Goal: Task Accomplishment & Management: Complete application form

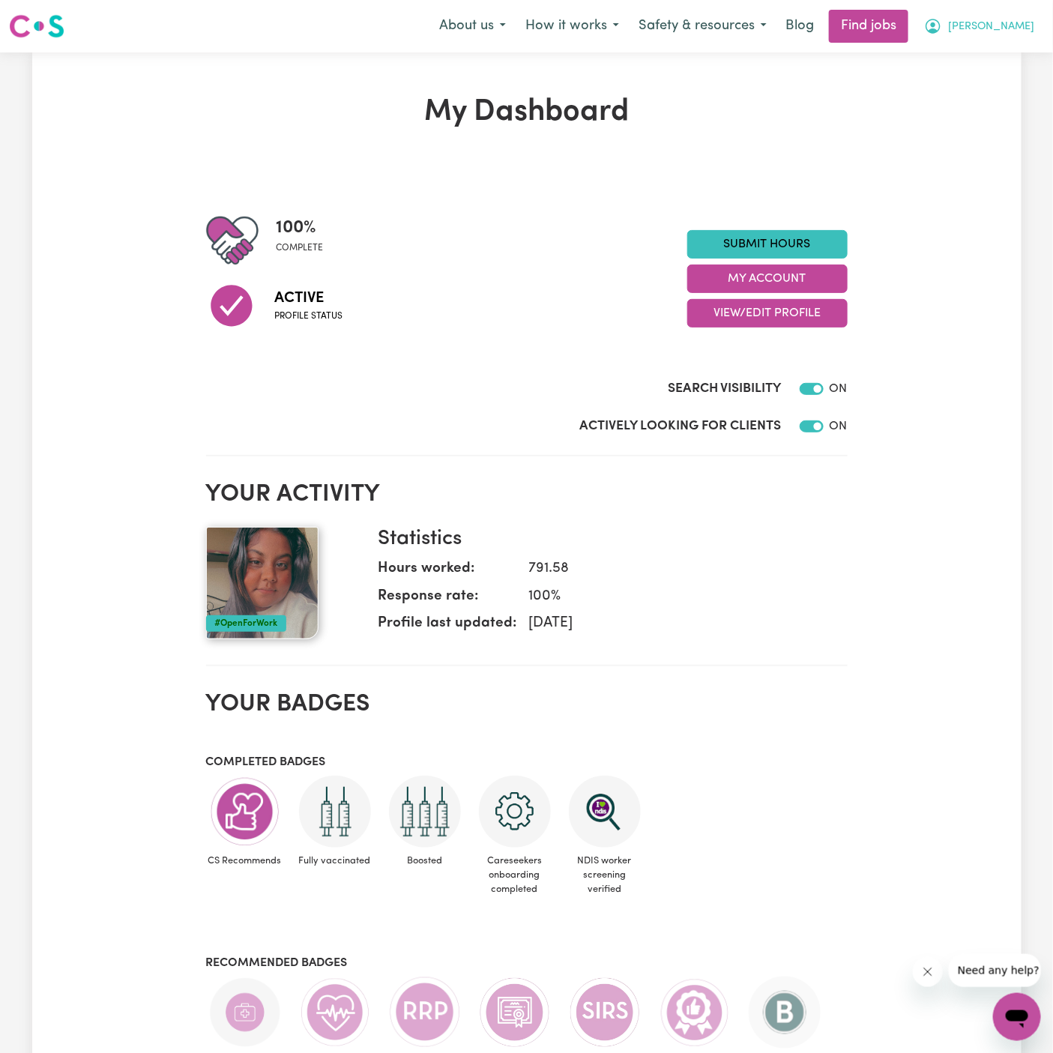
click at [1001, 25] on span "[PERSON_NAME]" at bounding box center [991, 27] width 86 height 16
click at [1001, 52] on link "My Account" at bounding box center [983, 58] width 118 height 28
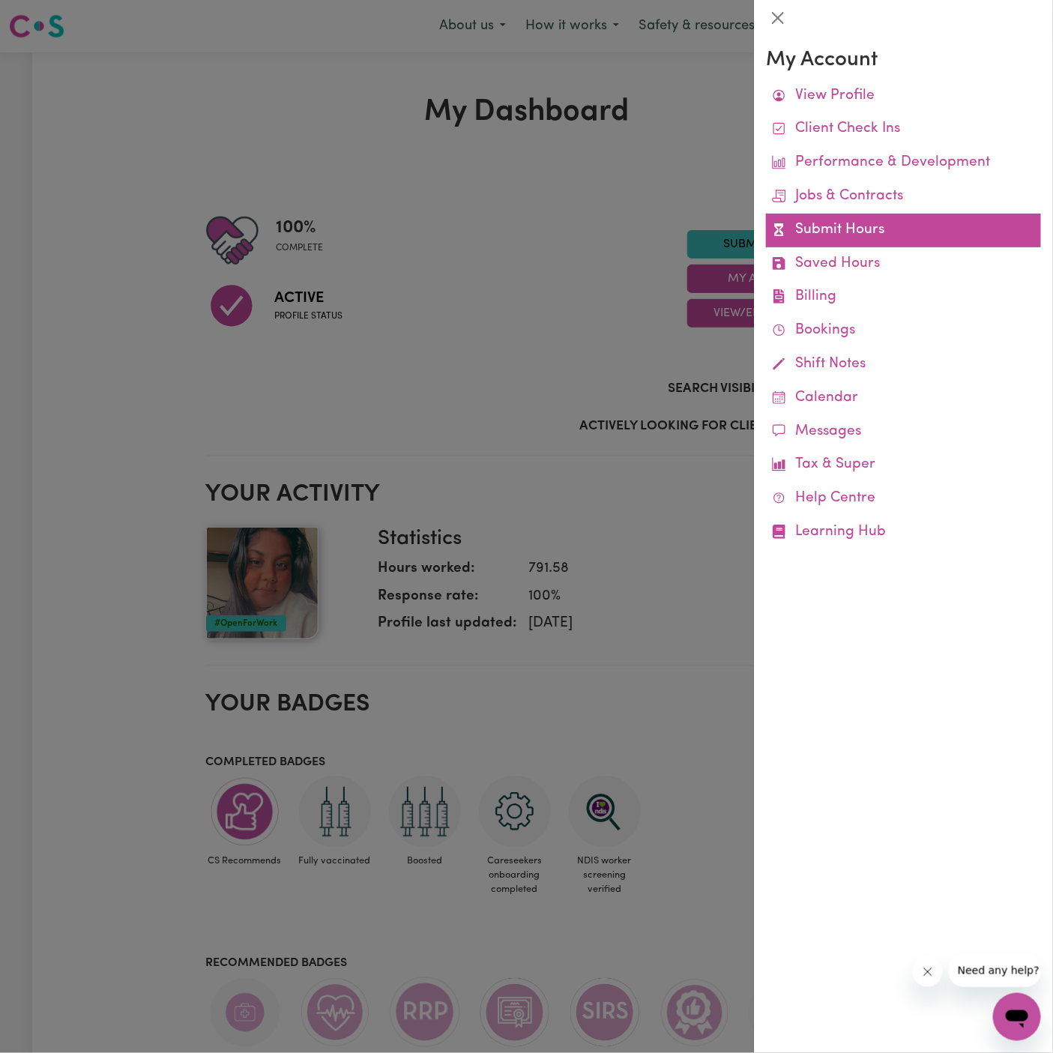
click at [808, 224] on link "Submit Hours" at bounding box center [903, 231] width 275 height 34
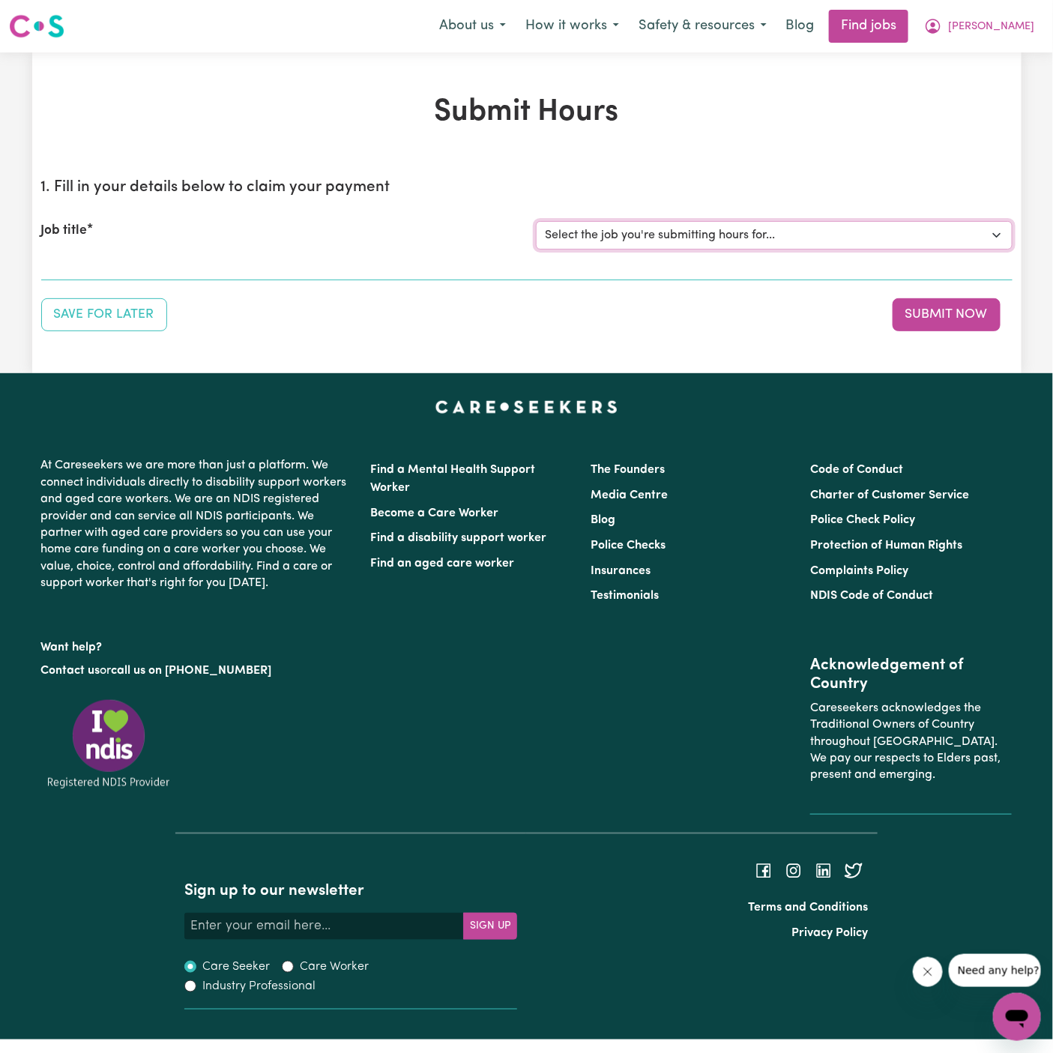
click at [808, 224] on select "Select the job you're submitting hours for... [[PERSON_NAME]] [DEMOGRAPHIC_DATA…" at bounding box center [774, 235] width 476 height 28
select select "15149"
click at [536, 221] on select "Select the job you're submitting hours for... [[PERSON_NAME]] [DEMOGRAPHIC_DATA…" at bounding box center [774, 235] width 476 height 28
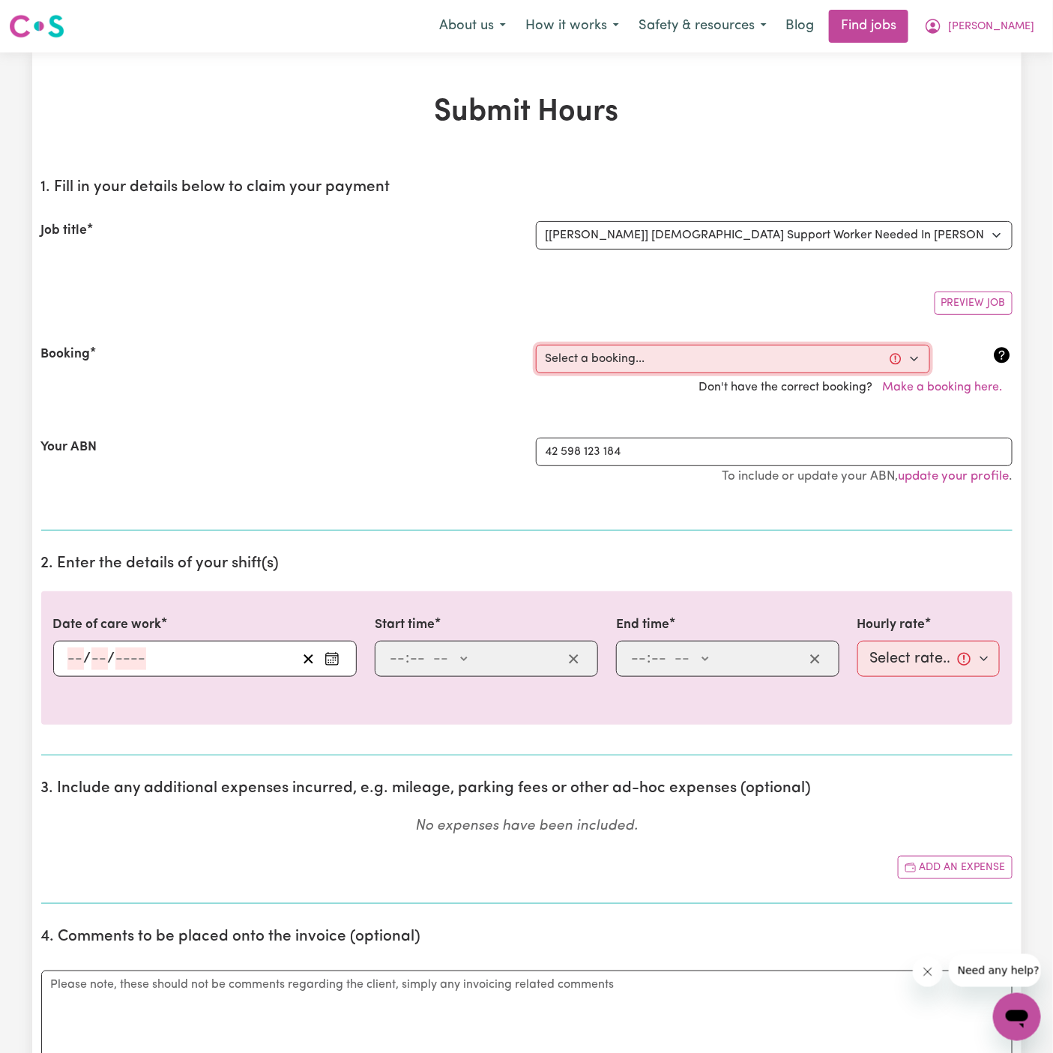
click at [623, 354] on select "Select a booking... [DATE] 5:30pm to 8:00pm (ONE-OFF) [DATE] 08:00pm to 10:00pm…" at bounding box center [733, 359] width 394 height 28
click at [593, 352] on select "Select a booking... [DATE] 5:30pm to 8:00pm (ONE-OFF) [DATE] 08:00pm to 10:00pm…" at bounding box center [733, 359] width 394 height 28
select select "366564"
click at [536, 345] on select "Select a booking... [DATE] 5:30pm to 8:00pm (ONE-OFF) [DATE] 08:00pm to 10:00pm…" at bounding box center [733, 359] width 394 height 28
type input "[DATE]"
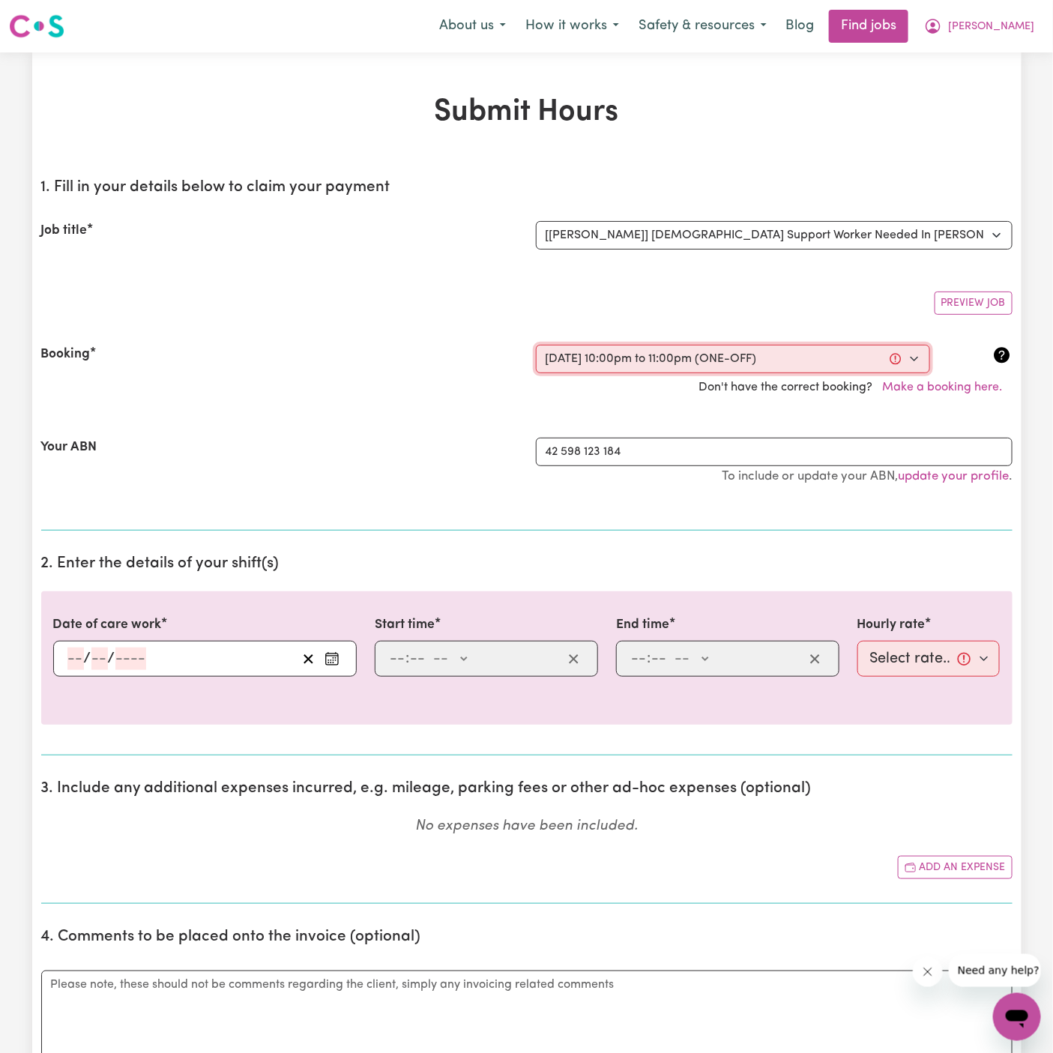
type input "25"
type input "9"
type input "2025"
type input "22:00"
type input "10"
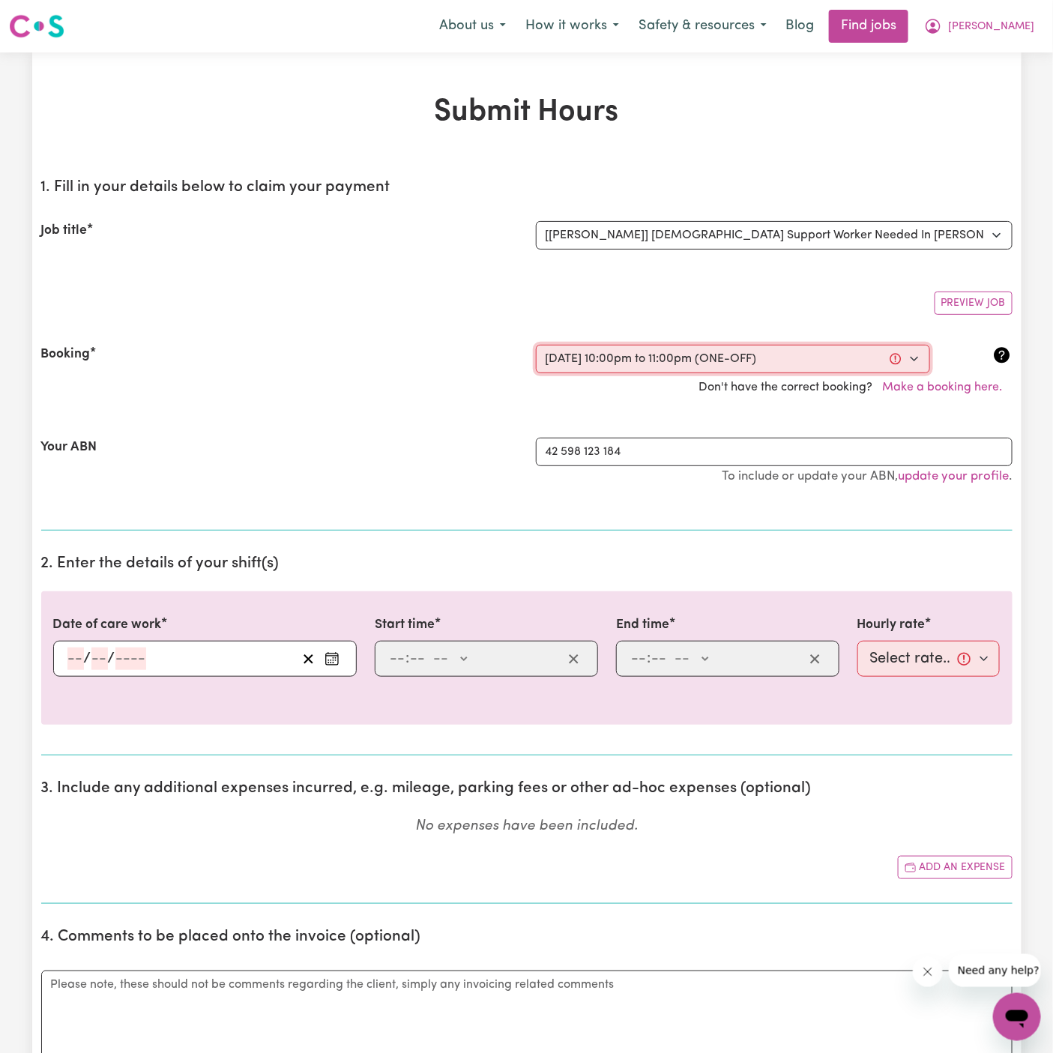
type input "0"
select select "pm"
type input "23:00"
type input "11"
type input "0"
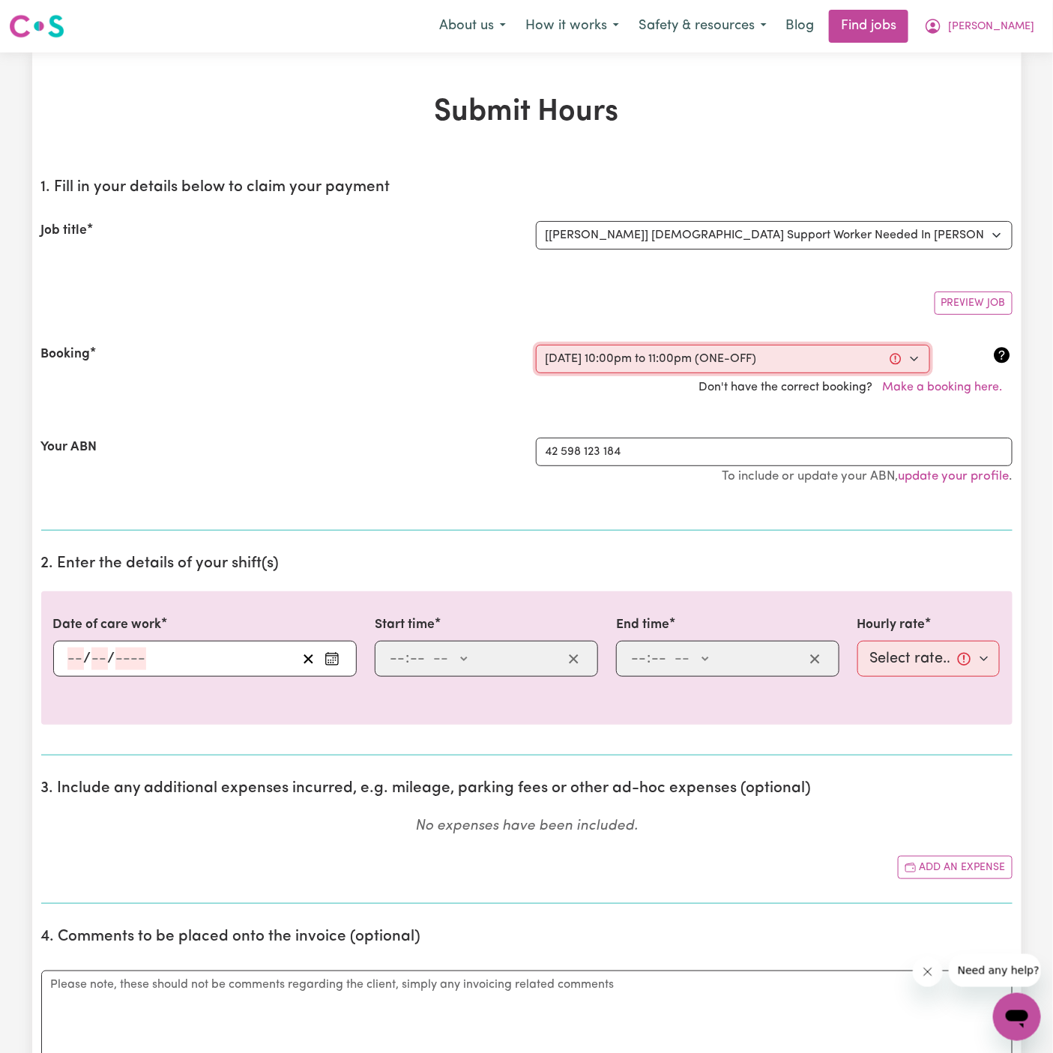
select select "pm"
select select "45-Weekday"
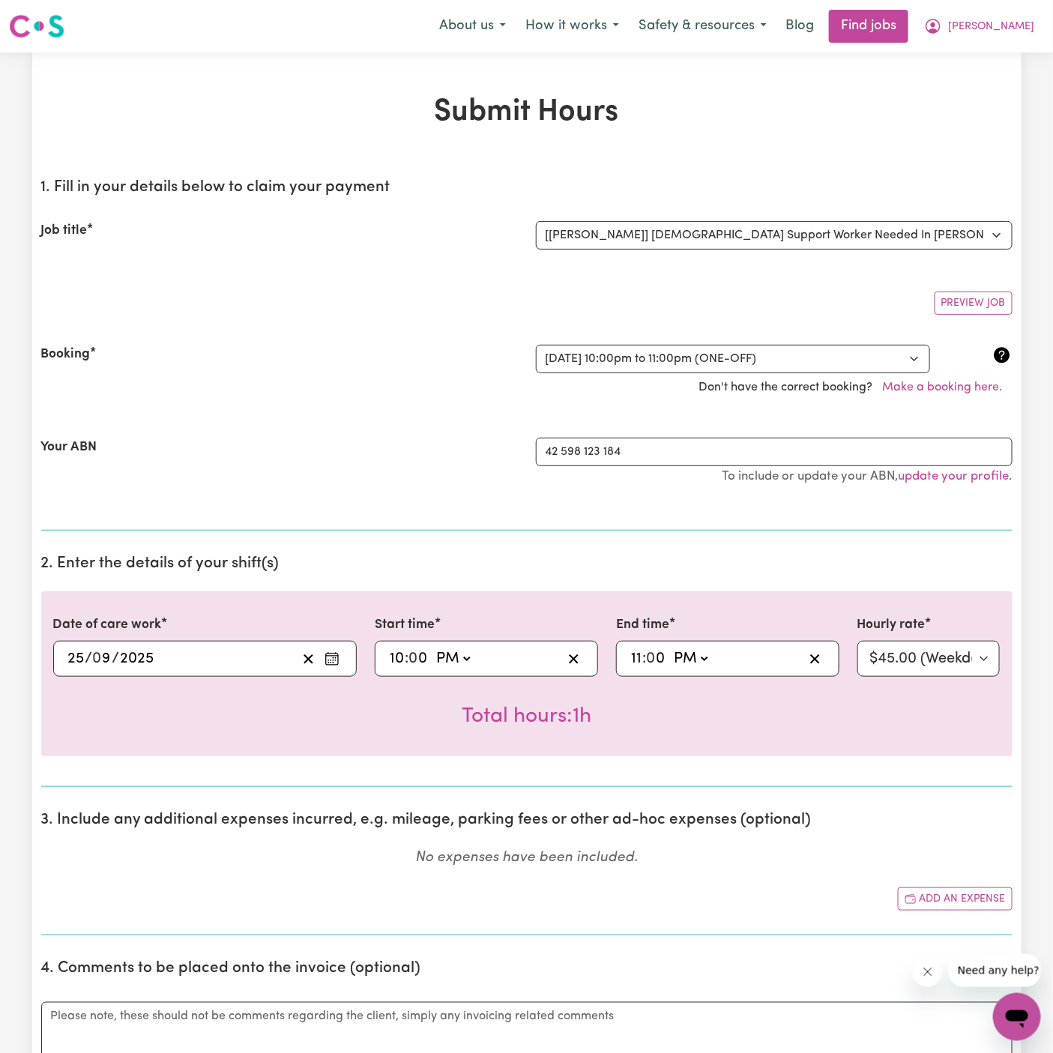
click at [637, 654] on input "11" at bounding box center [636, 658] width 12 height 22
type input "13:00"
type input "1"
type input "12:00"
type input "12"
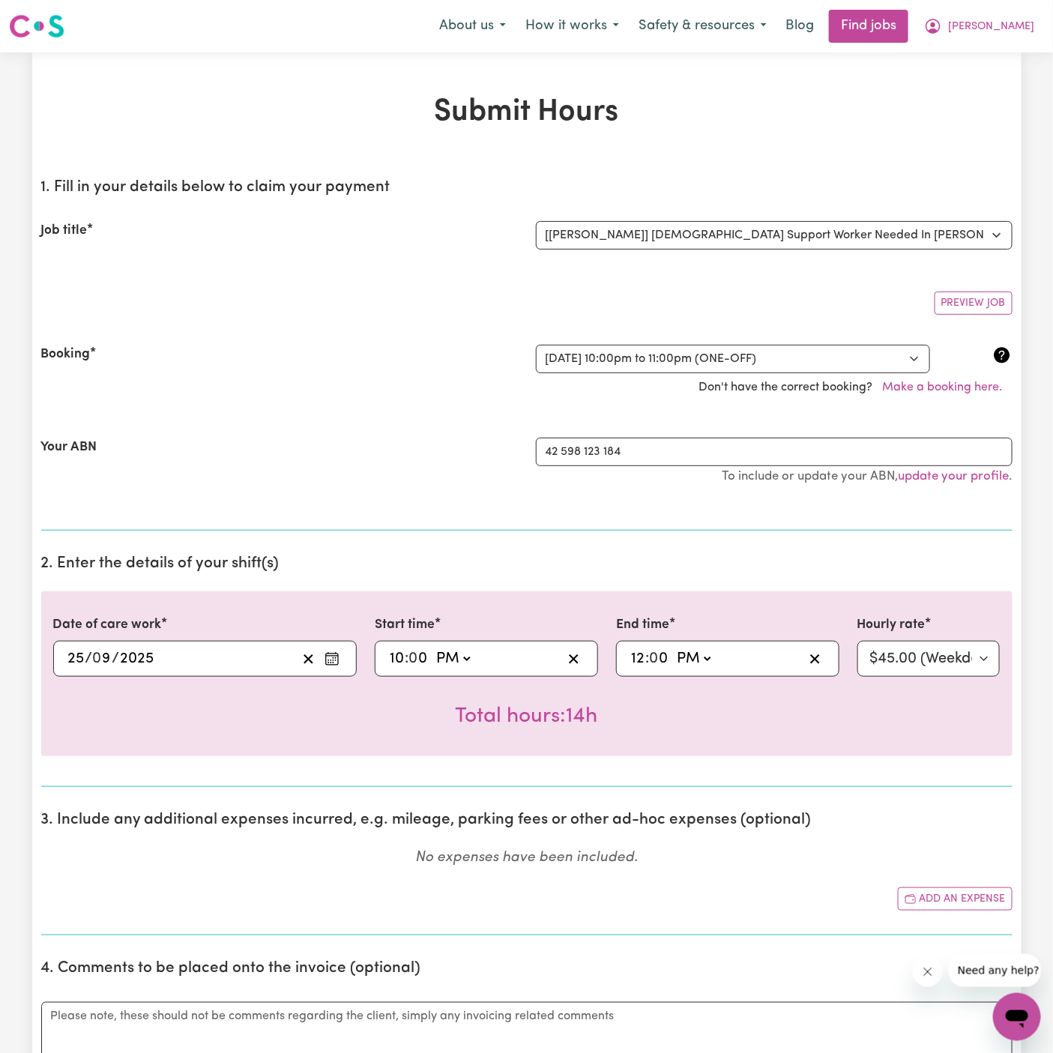
click at [687, 654] on select "AM PM" at bounding box center [693, 658] width 40 height 22
select select "am"
click at [673, 647] on select "AM PM" at bounding box center [693, 658] width 40 height 22
type input "00:00"
click at [949, 659] on select "Select rate... $45.00 (Weekday) $67.50 ([DATE]) $67.50 ([DATE]) $79.00 (Public …" at bounding box center [928, 659] width 143 height 36
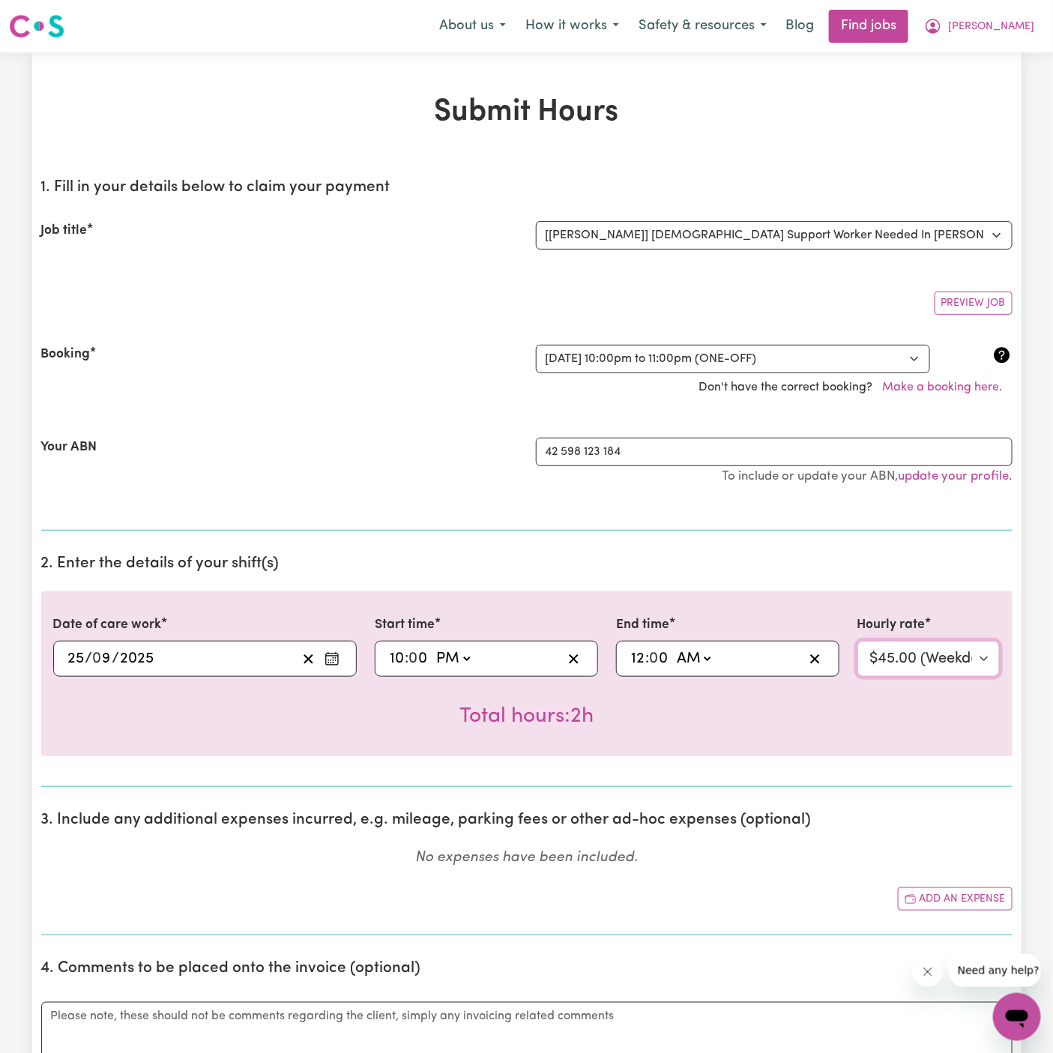
select select "67.5-EveningCare"
click at [857, 641] on select "Select rate... $45.00 (Weekday) $67.50 ([DATE]) $67.50 ([DATE]) $79.00 (Public …" at bounding box center [928, 659] width 143 height 36
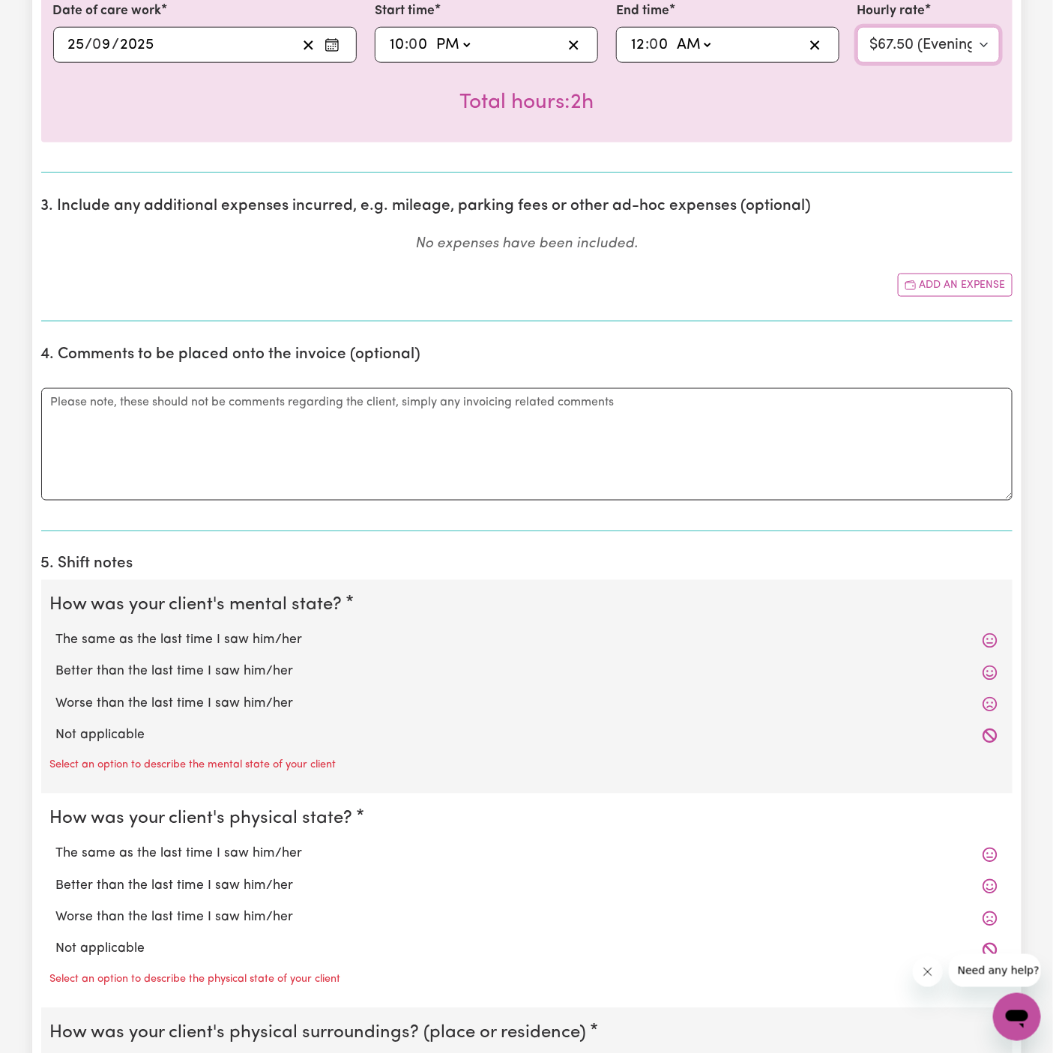
scroll to position [653, 0]
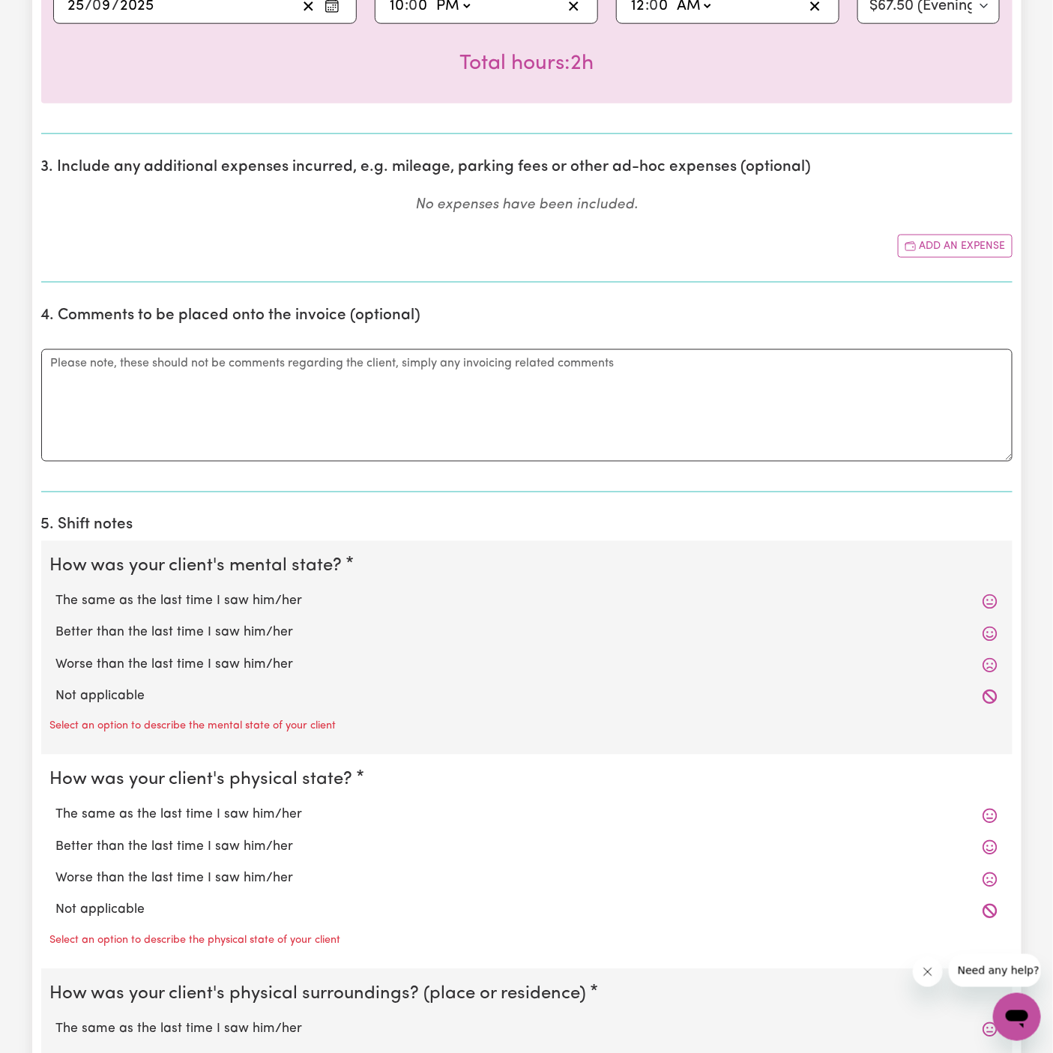
click at [274, 681] on div "Not applicable" at bounding box center [526, 696] width 953 height 31
click at [232, 696] on label "Not applicable" at bounding box center [526, 696] width 941 height 19
click at [56, 687] on input "Not applicable" at bounding box center [55, 686] width 1 height 1
radio input "true"
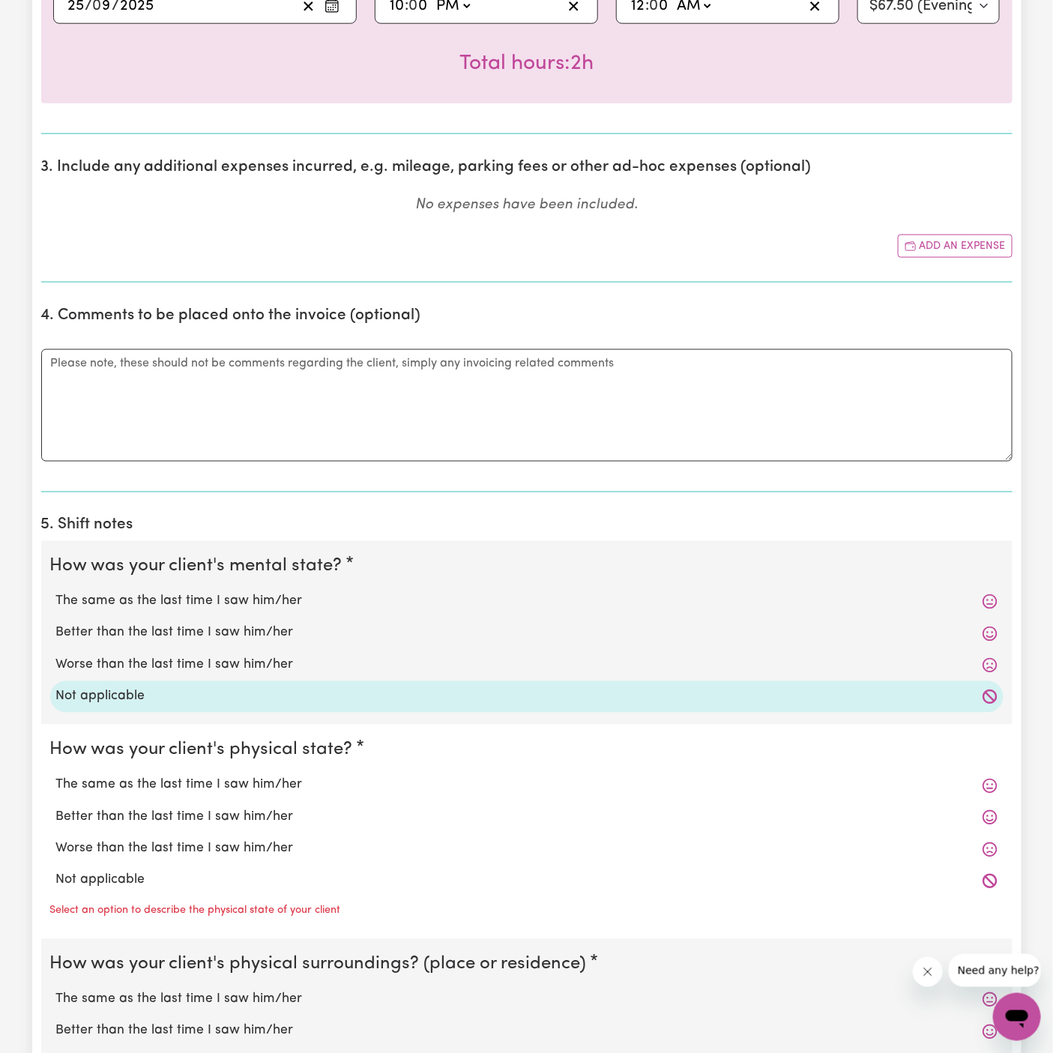
click at [225, 885] on label "Not applicable" at bounding box center [526, 880] width 941 height 19
click at [56, 871] on input "Not applicable" at bounding box center [55, 870] width 1 height 1
radio input "true"
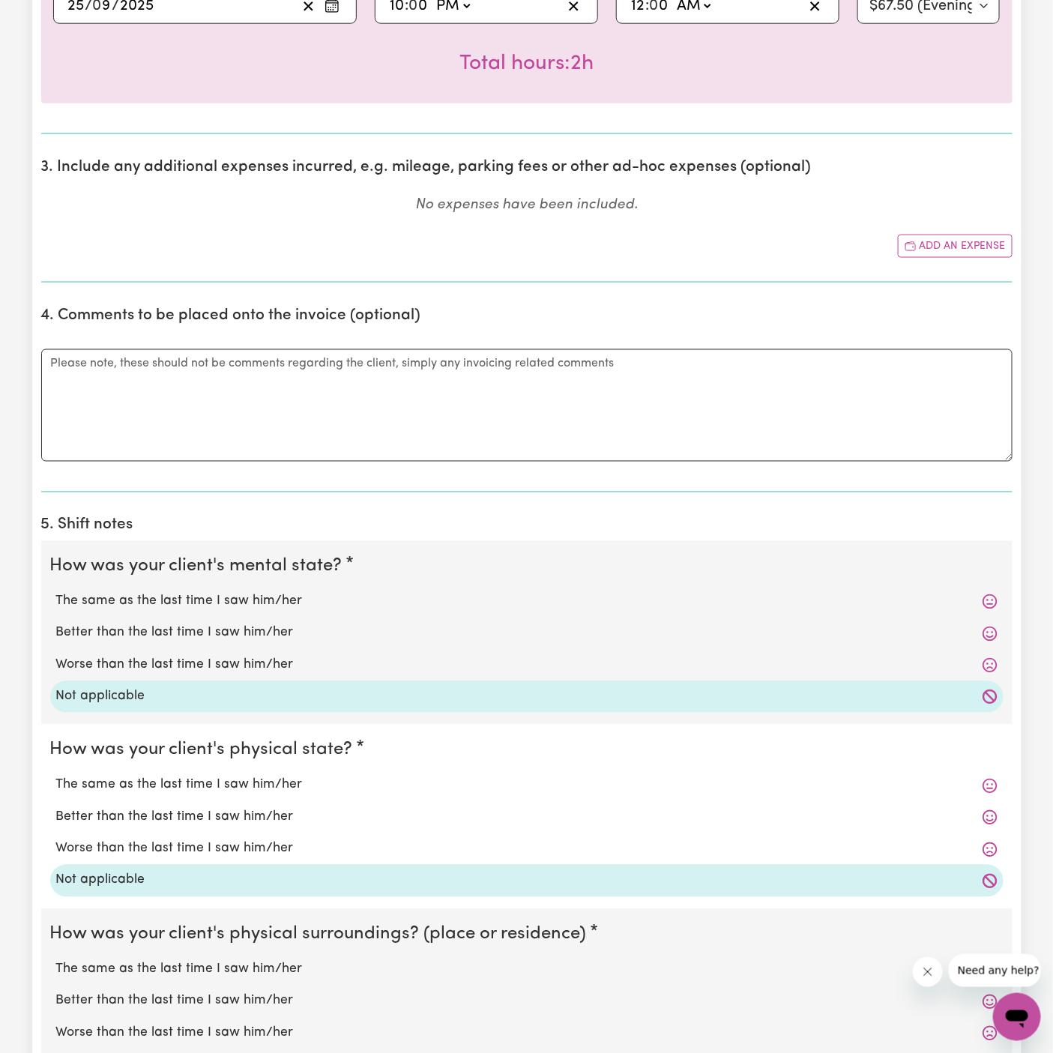
scroll to position [855, 0]
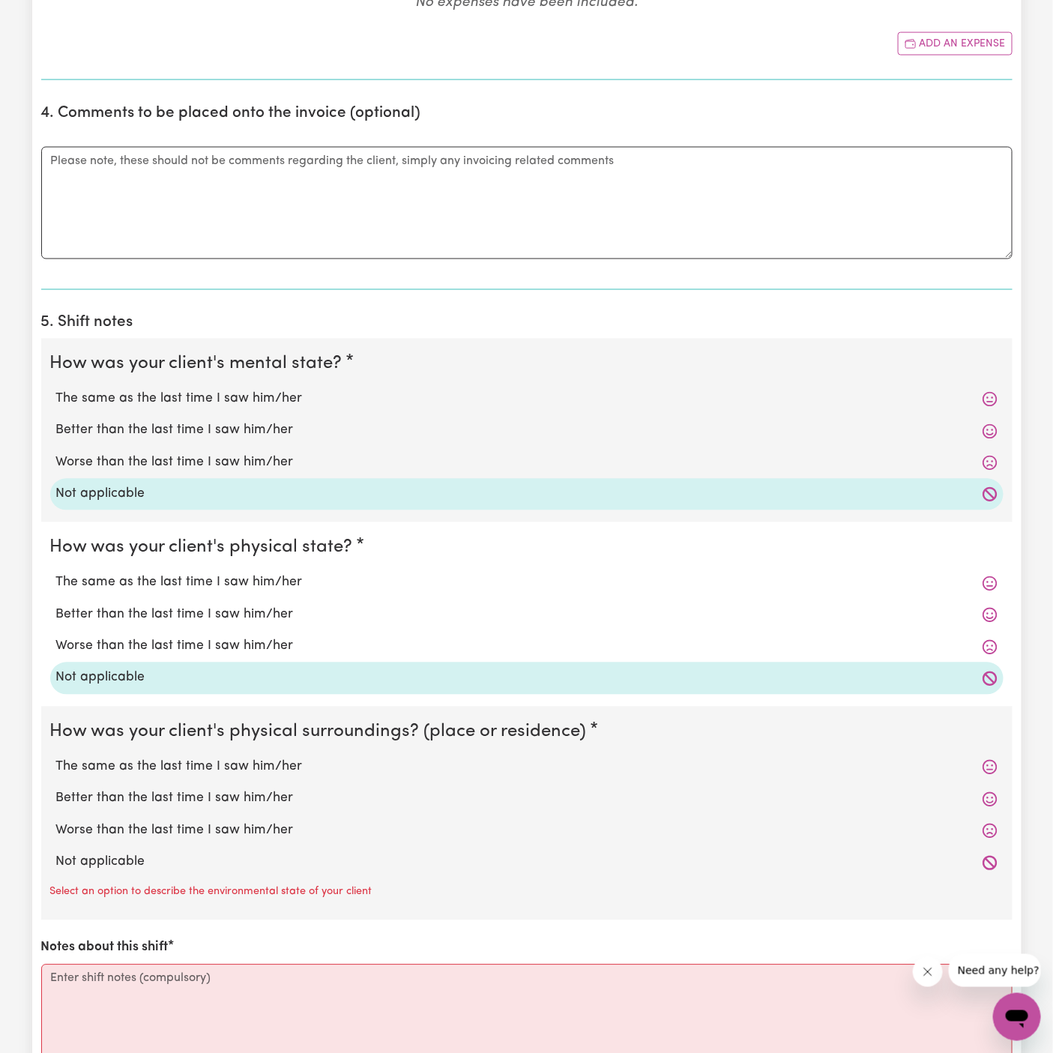
click at [217, 865] on label "Not applicable" at bounding box center [526, 862] width 941 height 19
click at [56, 853] on input "Not applicable" at bounding box center [55, 852] width 1 height 1
radio input "true"
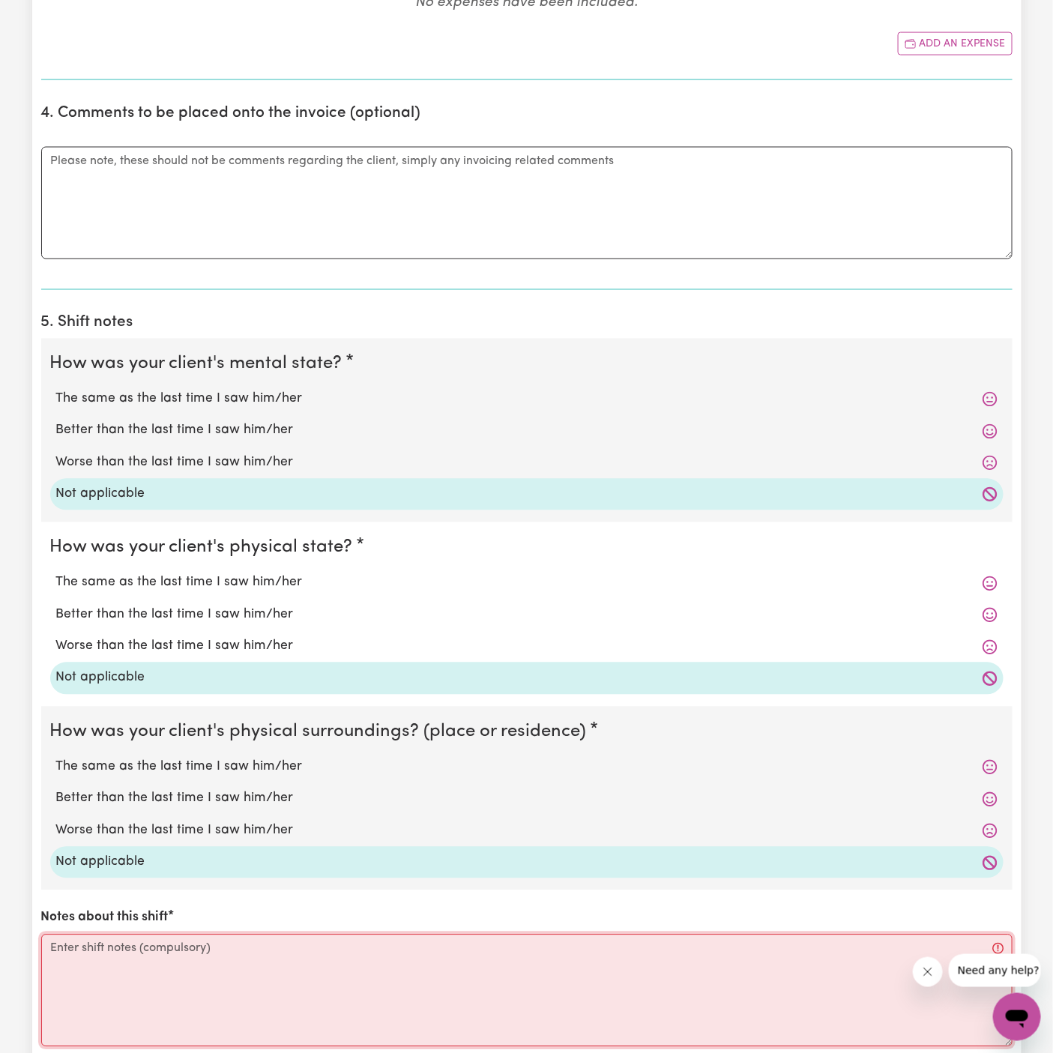
click at [223, 983] on textarea "Notes about this shift" at bounding box center [526, 990] width 971 height 112
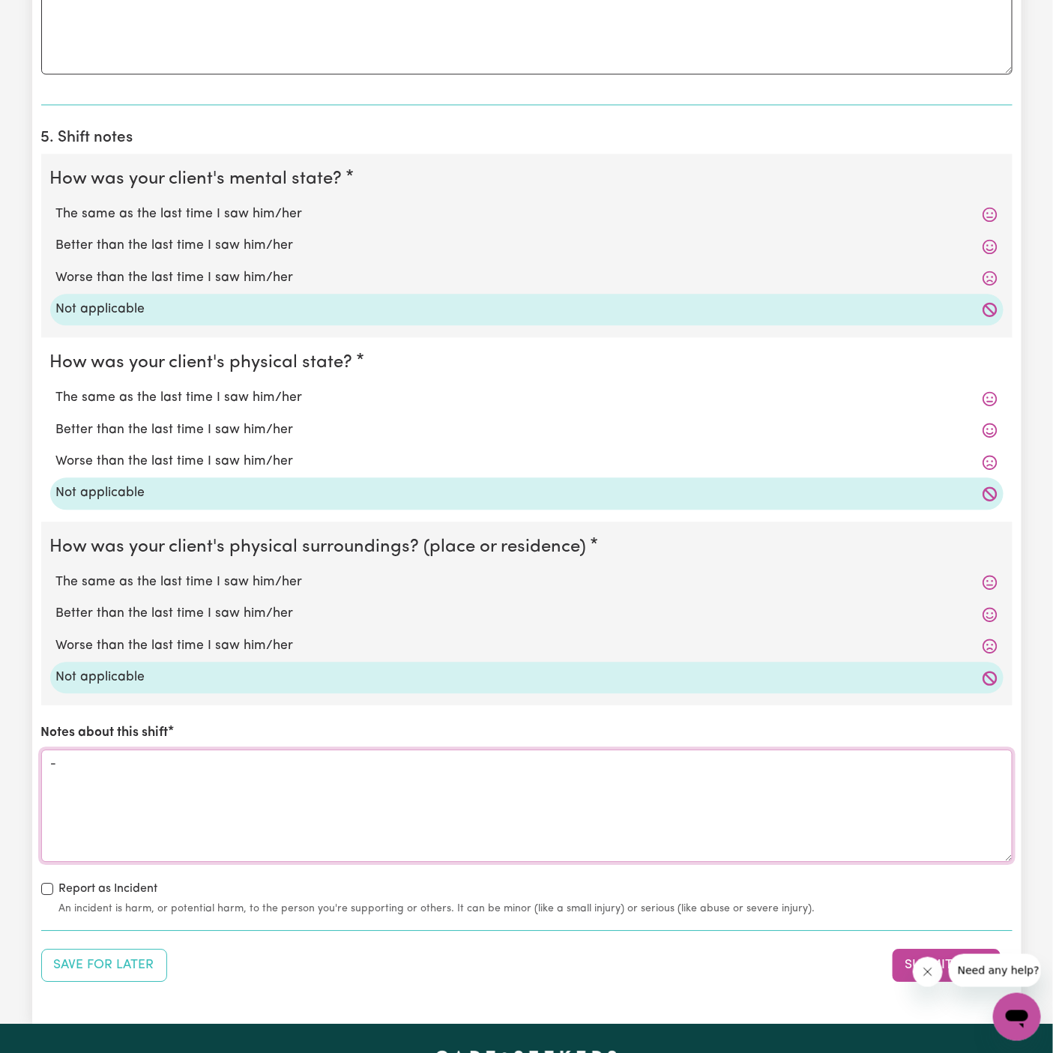
scroll to position [1115, 0]
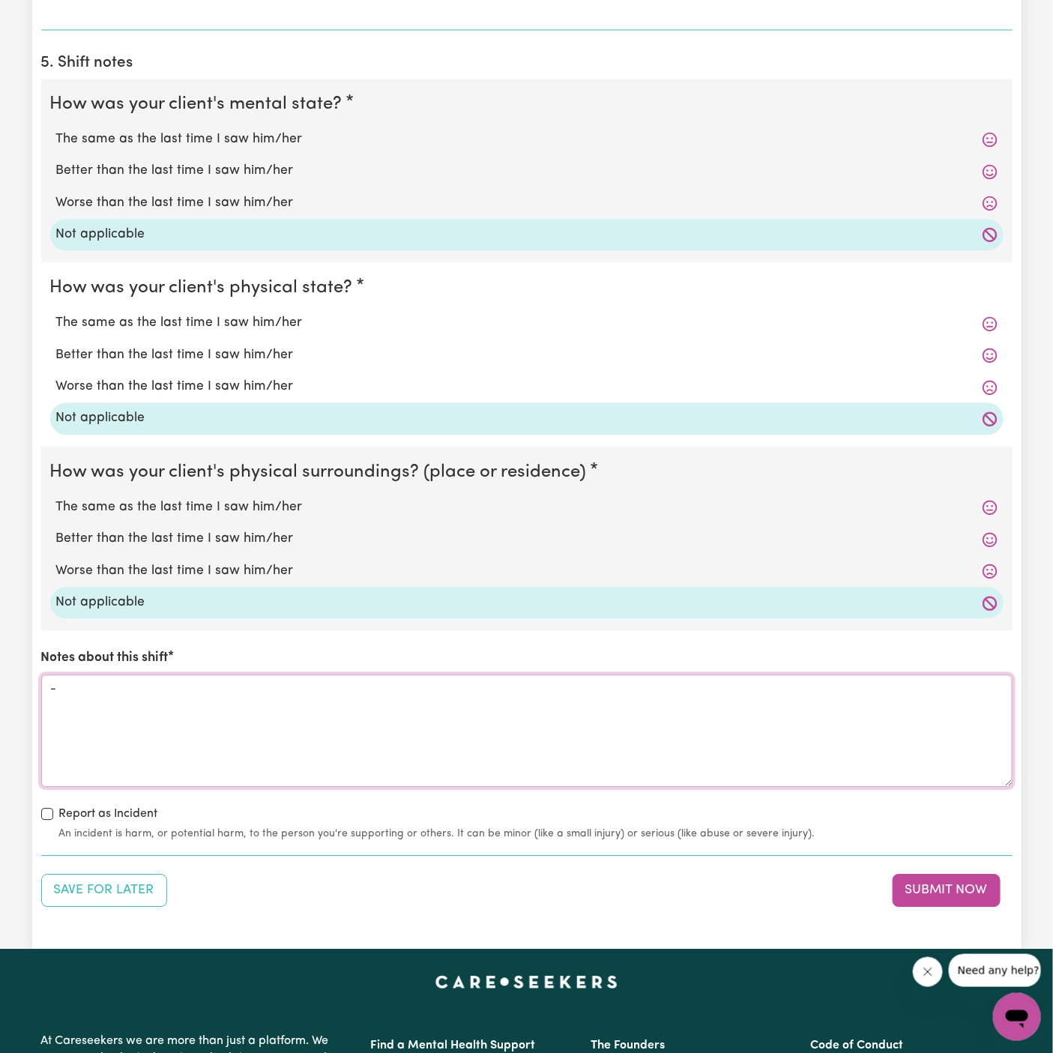
type textarea "-"
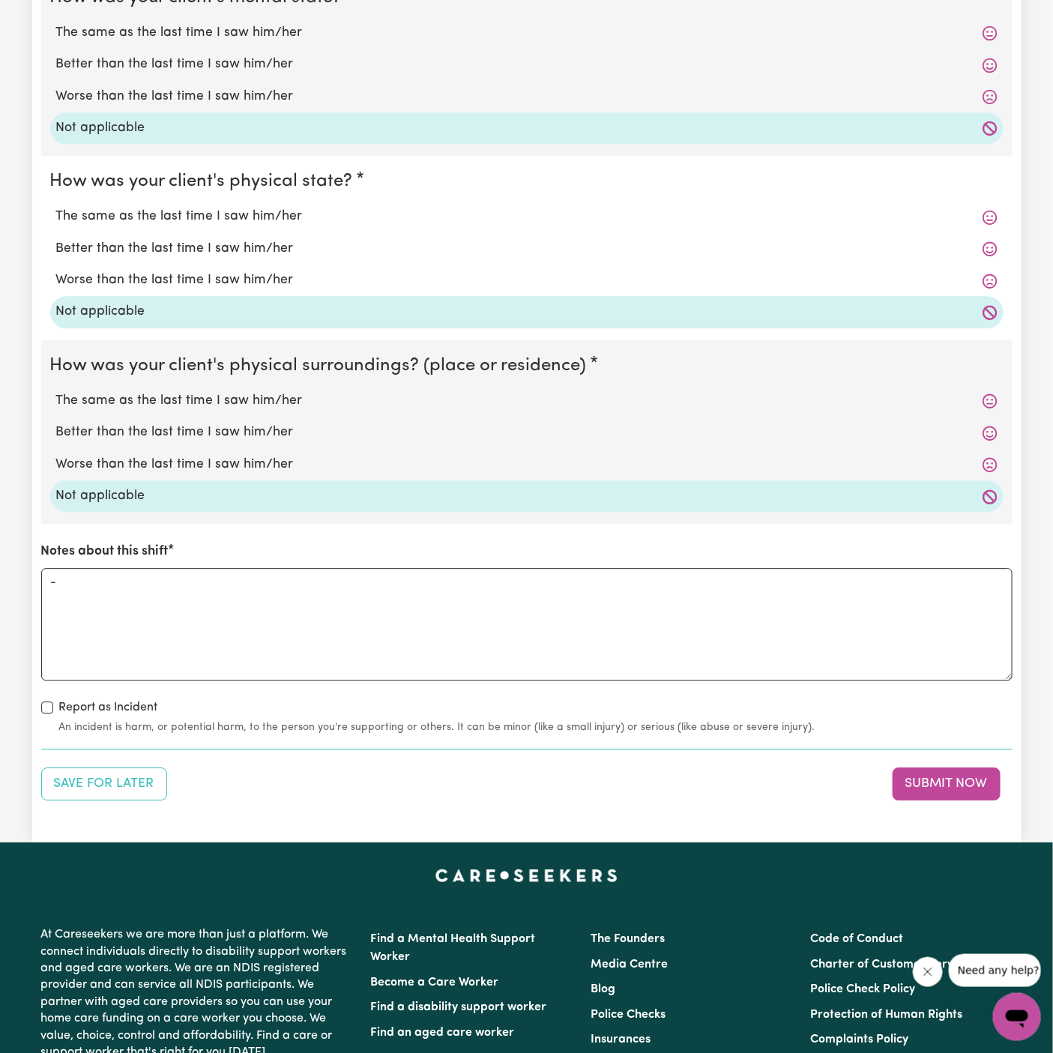
scroll to position [1371, 0]
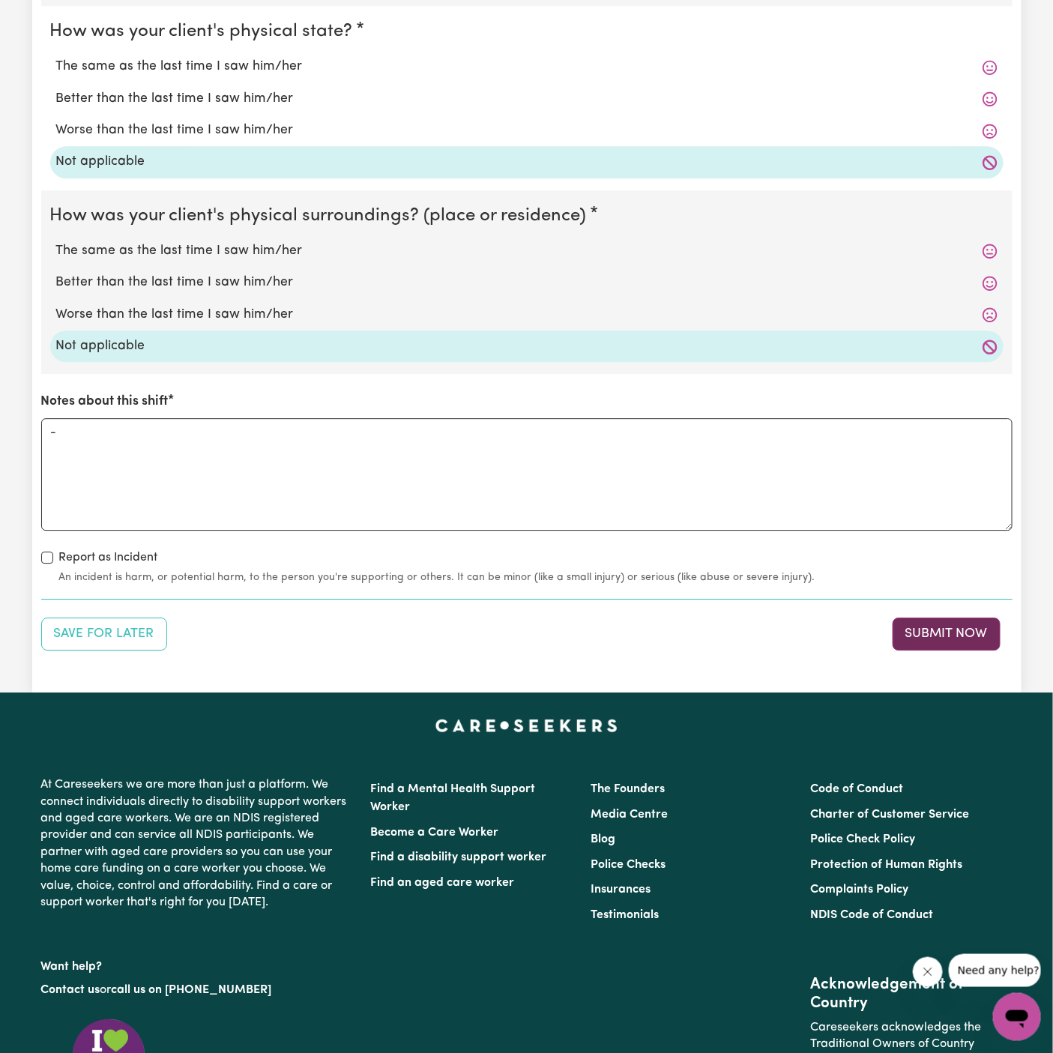
click at [938, 632] on button "Submit Now" at bounding box center [946, 633] width 108 height 33
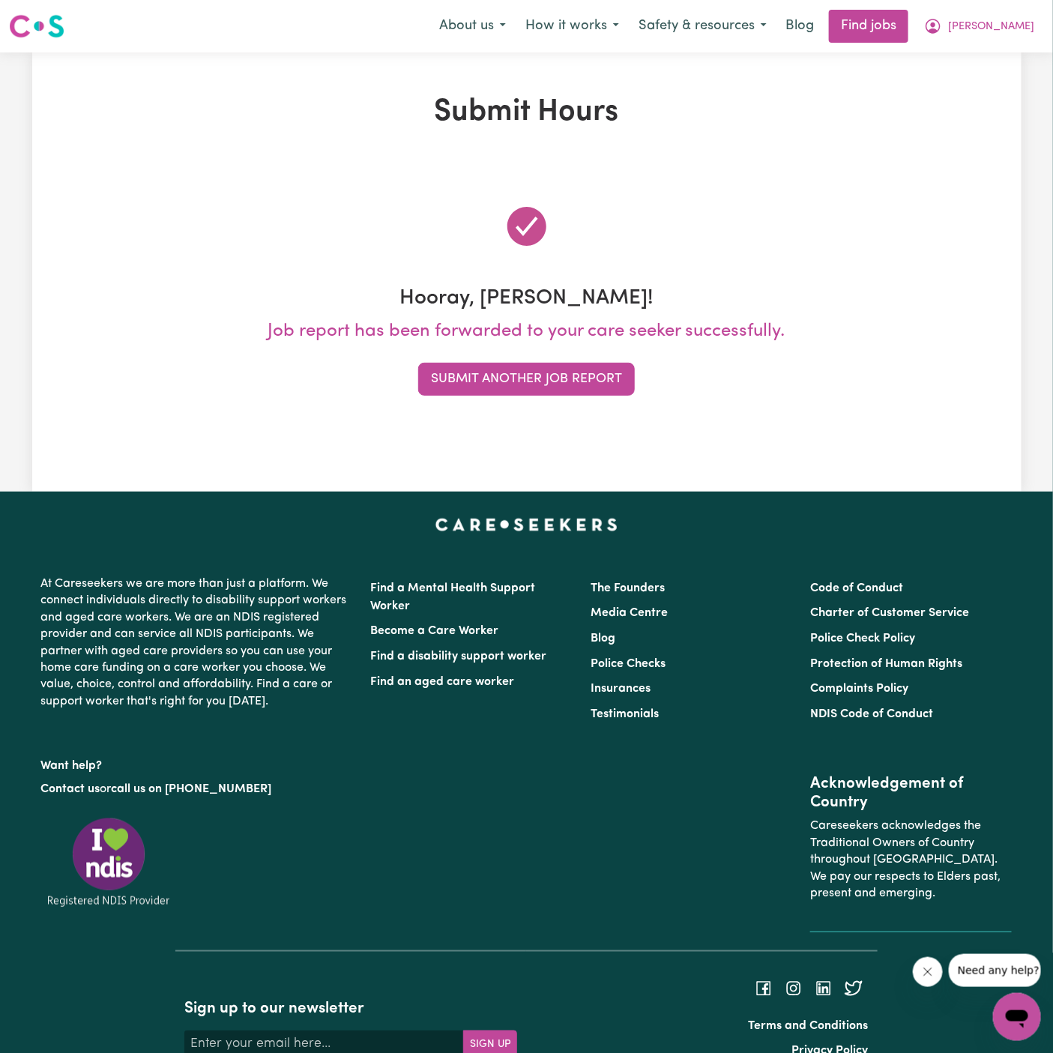
scroll to position [0, 0]
click at [1008, 28] on span "[PERSON_NAME]" at bounding box center [991, 27] width 86 height 16
click at [989, 54] on link "My Account" at bounding box center [983, 58] width 118 height 28
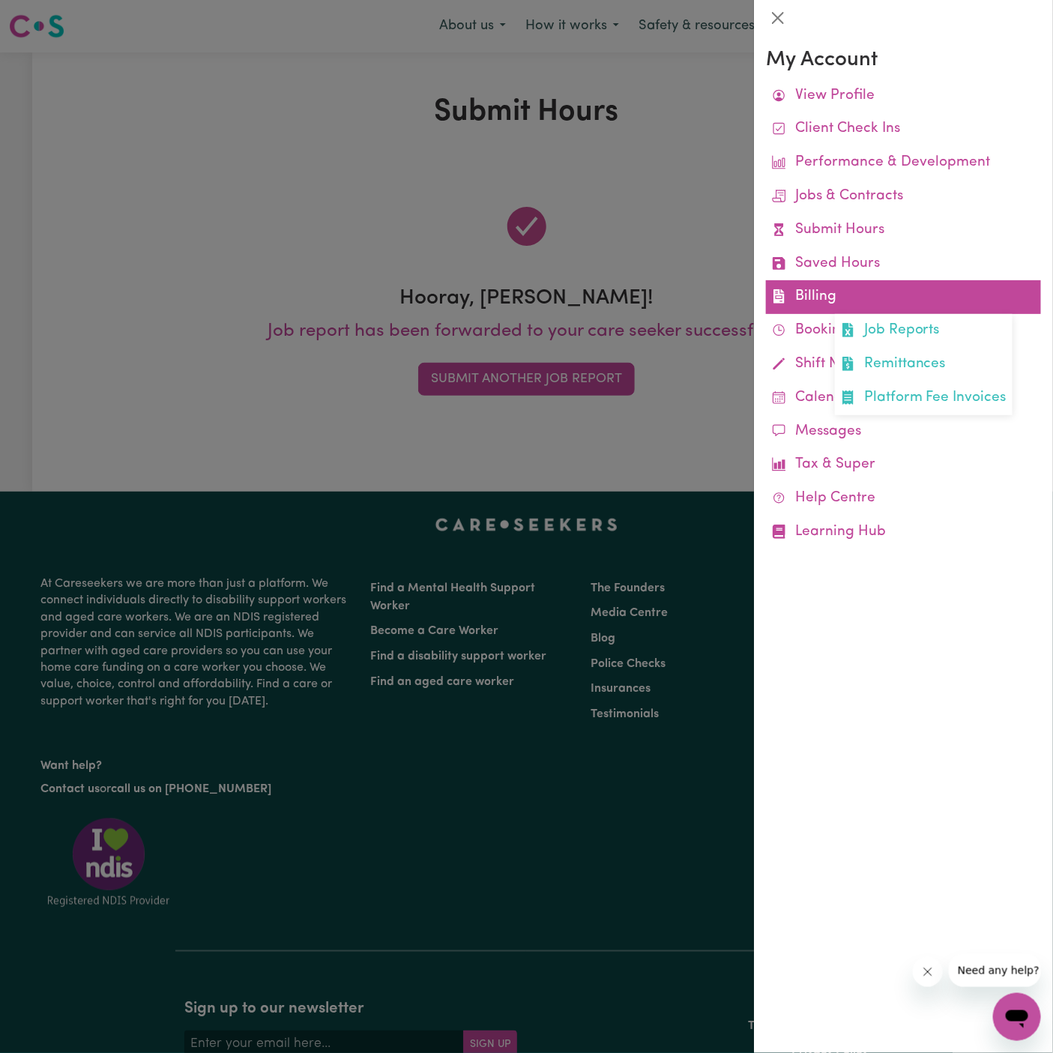
click at [830, 288] on link "Billing Job Reports Remittances Platform Fee Invoices" at bounding box center [903, 297] width 275 height 34
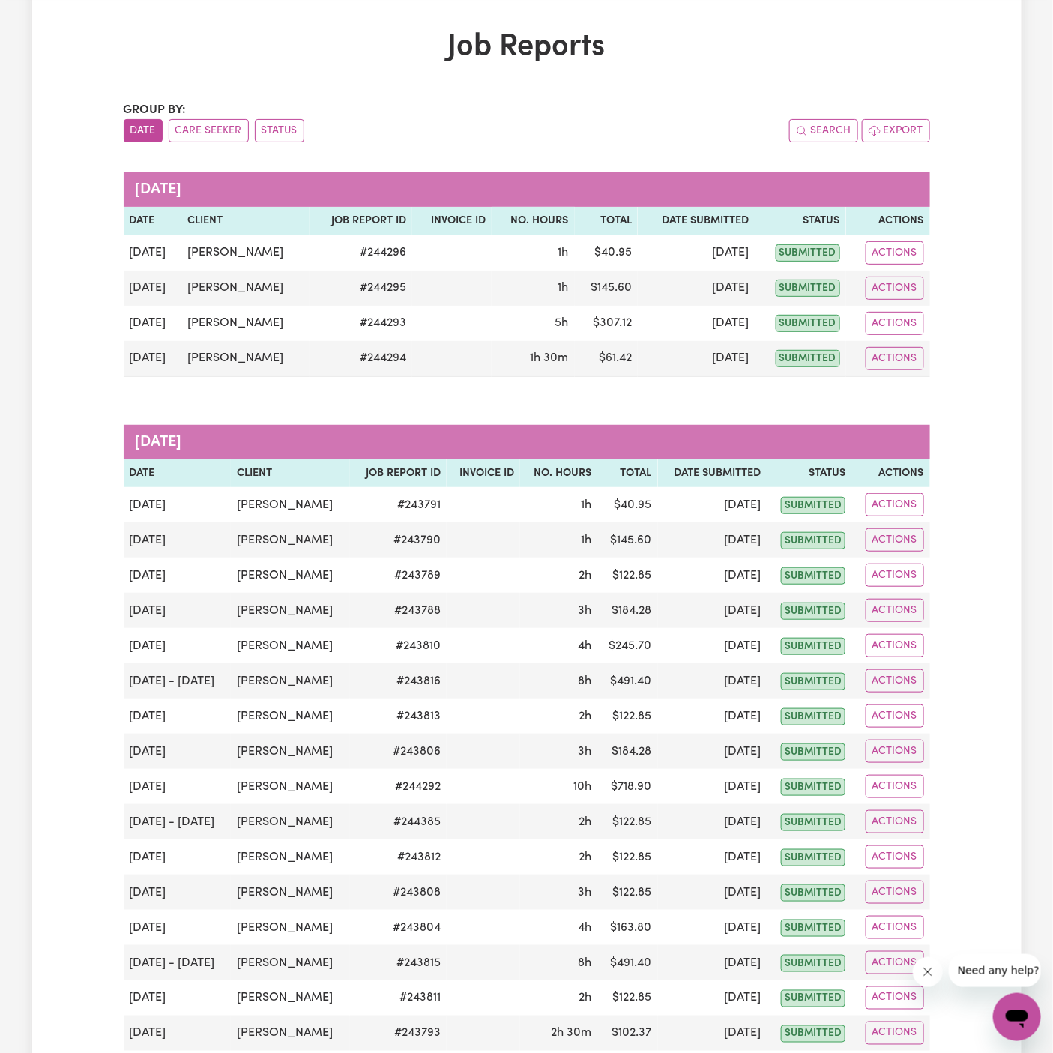
scroll to position [327, 0]
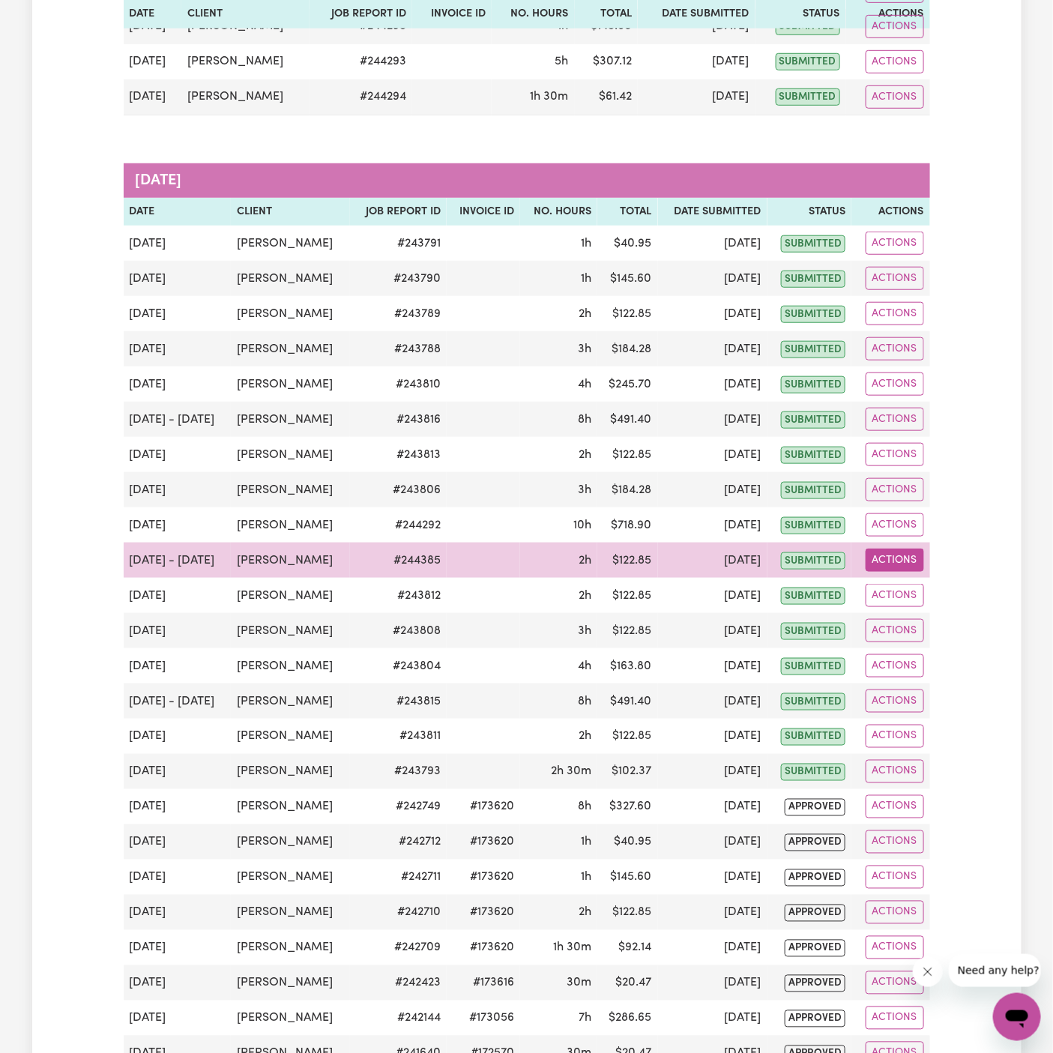
click at [895, 554] on button "Actions" at bounding box center [894, 559] width 58 height 23
click at [946, 584] on link "View Job Report" at bounding box center [929, 594] width 128 height 30
select select "pm"
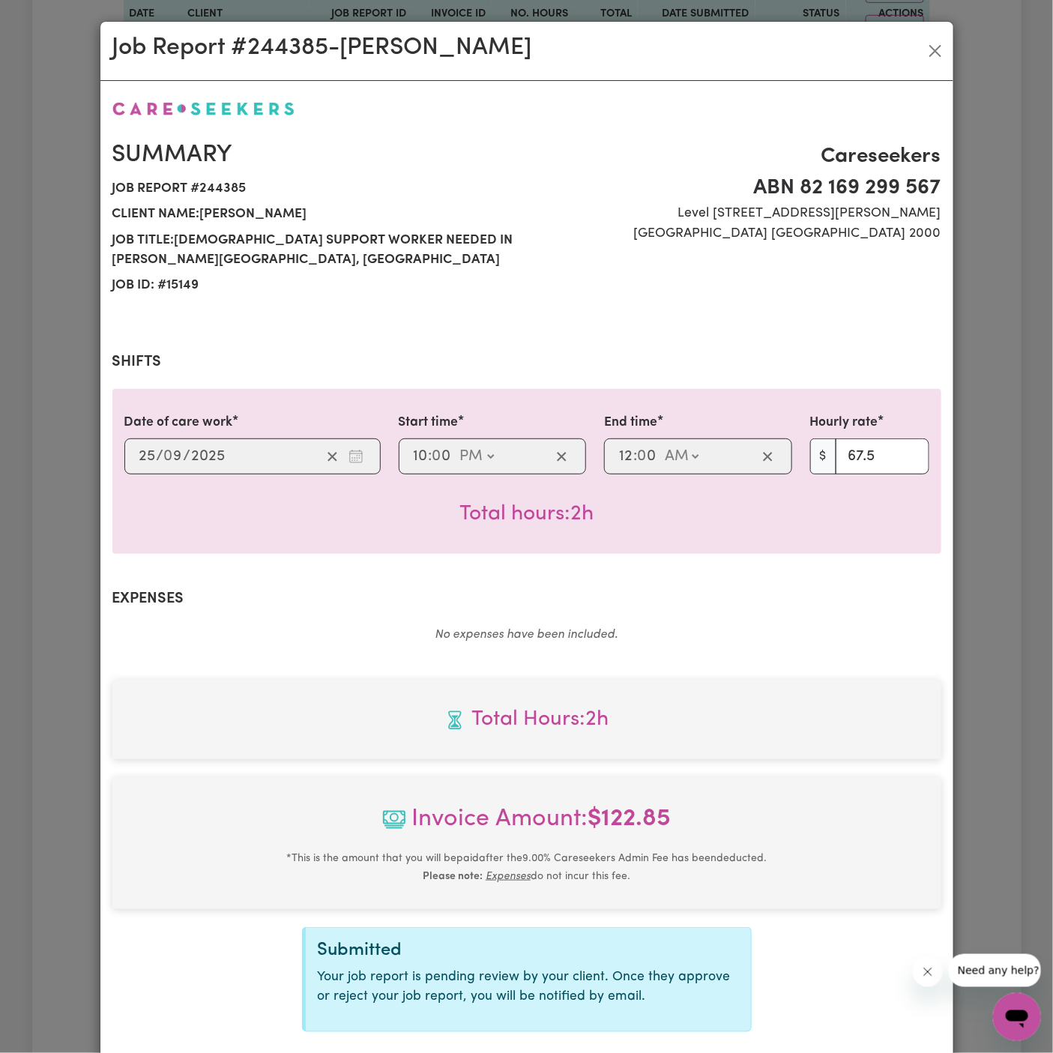
select select "67.5-EveningCare"
click at [223, 187] on span "Job report # 244385" at bounding box center [314, 188] width 405 height 25
copy span "244385"
click at [934, 49] on button "Close" at bounding box center [935, 51] width 24 height 24
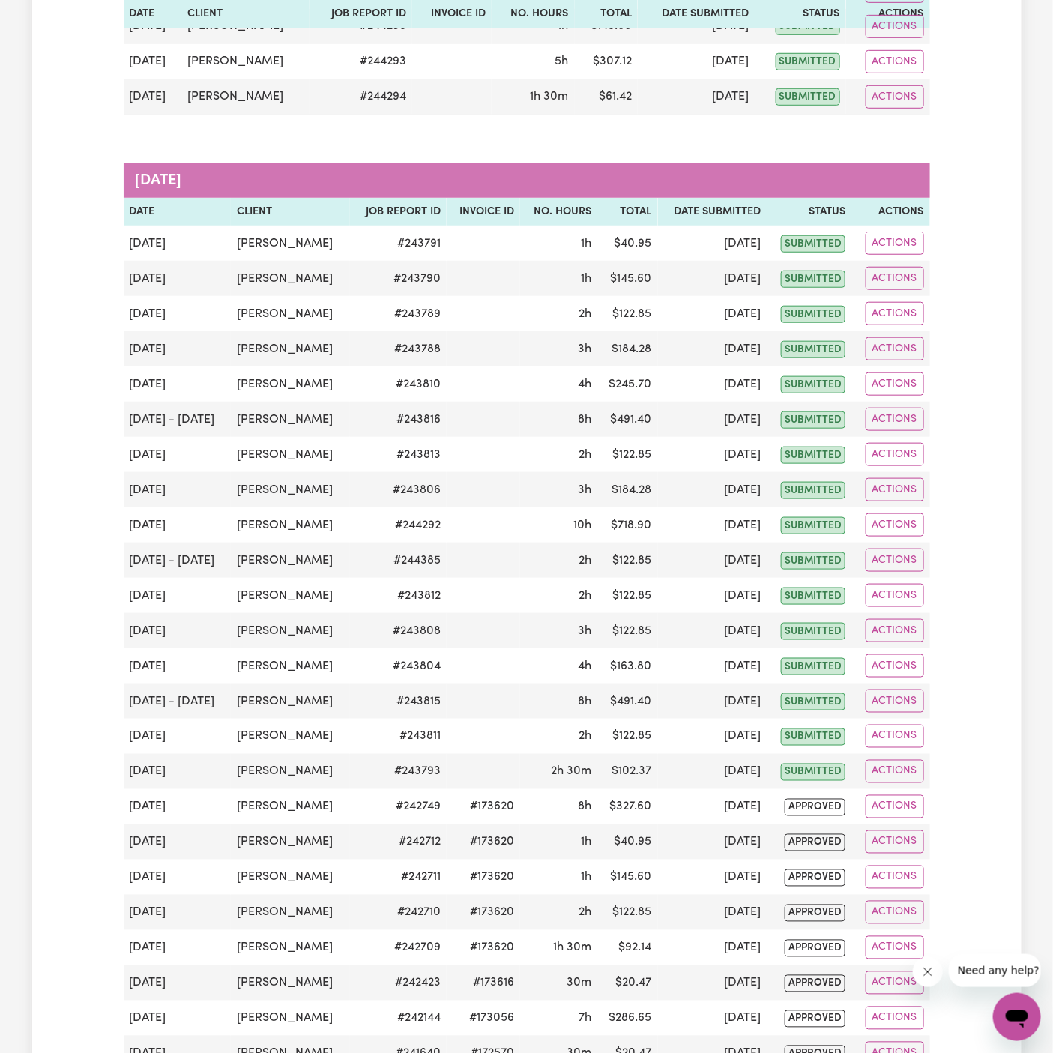
scroll to position [0, 0]
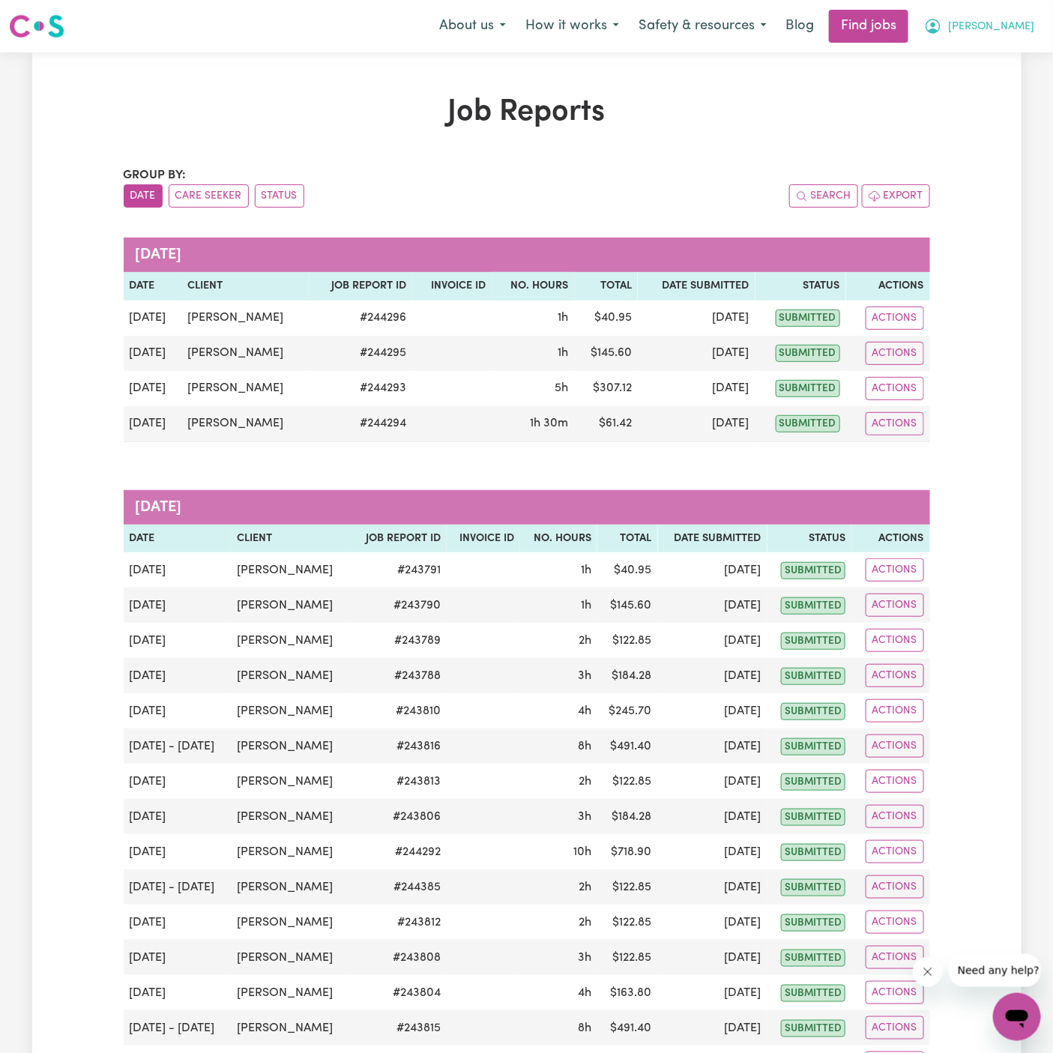
click at [1002, 31] on span "[PERSON_NAME]" at bounding box center [991, 27] width 86 height 16
click at [1002, 76] on link "My Dashboard" at bounding box center [983, 86] width 118 height 28
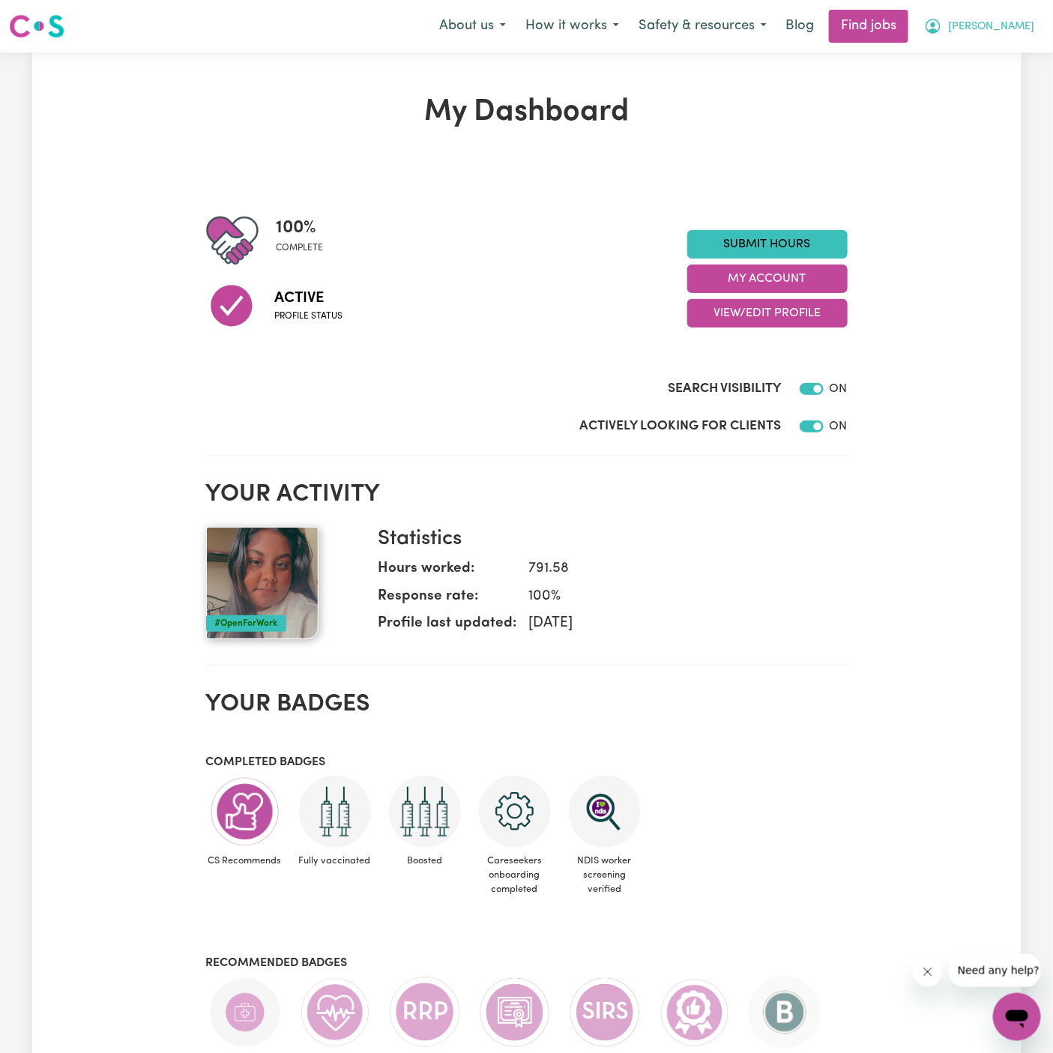
click at [1039, 13] on button "[PERSON_NAME]" at bounding box center [979, 25] width 130 height 31
click at [998, 115] on link "Logout" at bounding box center [983, 114] width 118 height 28
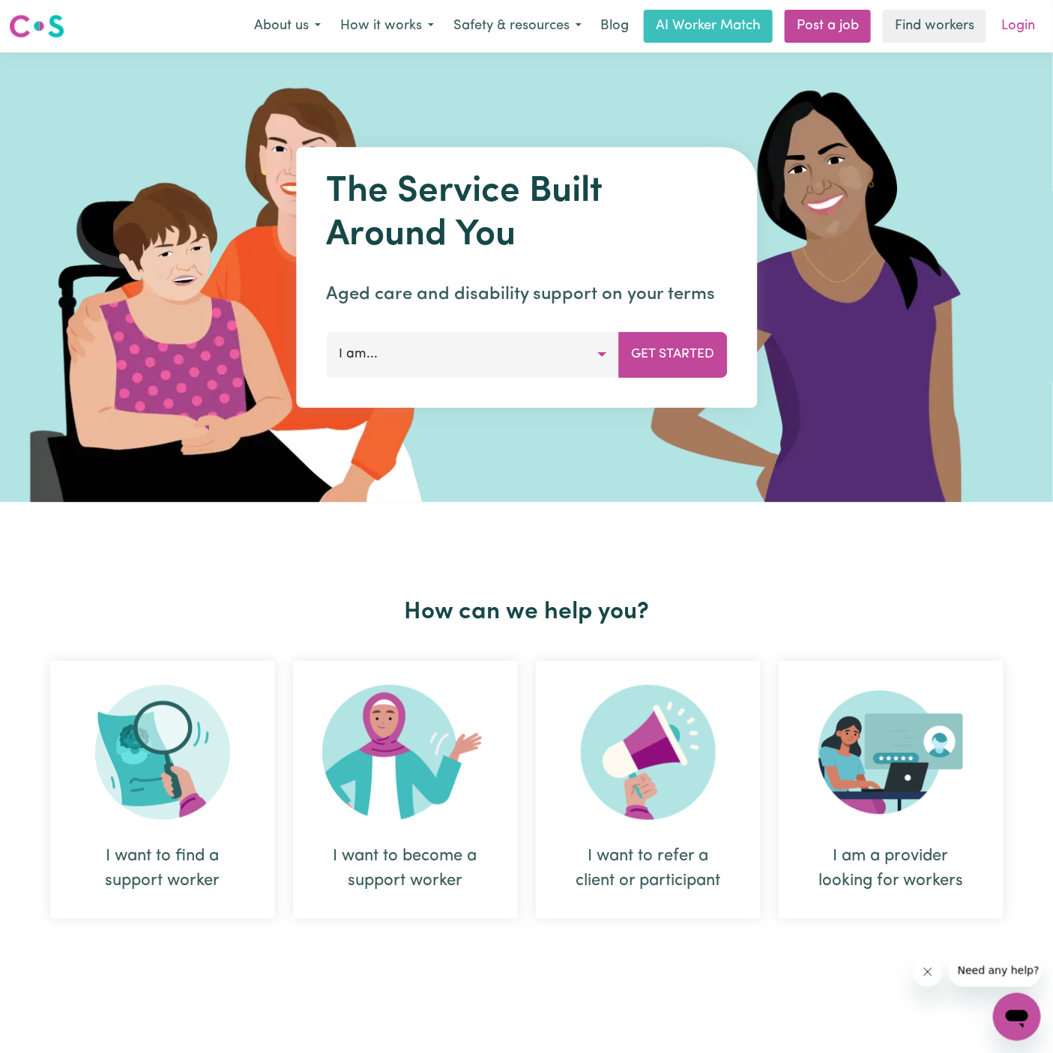
click at [1026, 22] on link "Login" at bounding box center [1018, 26] width 52 height 33
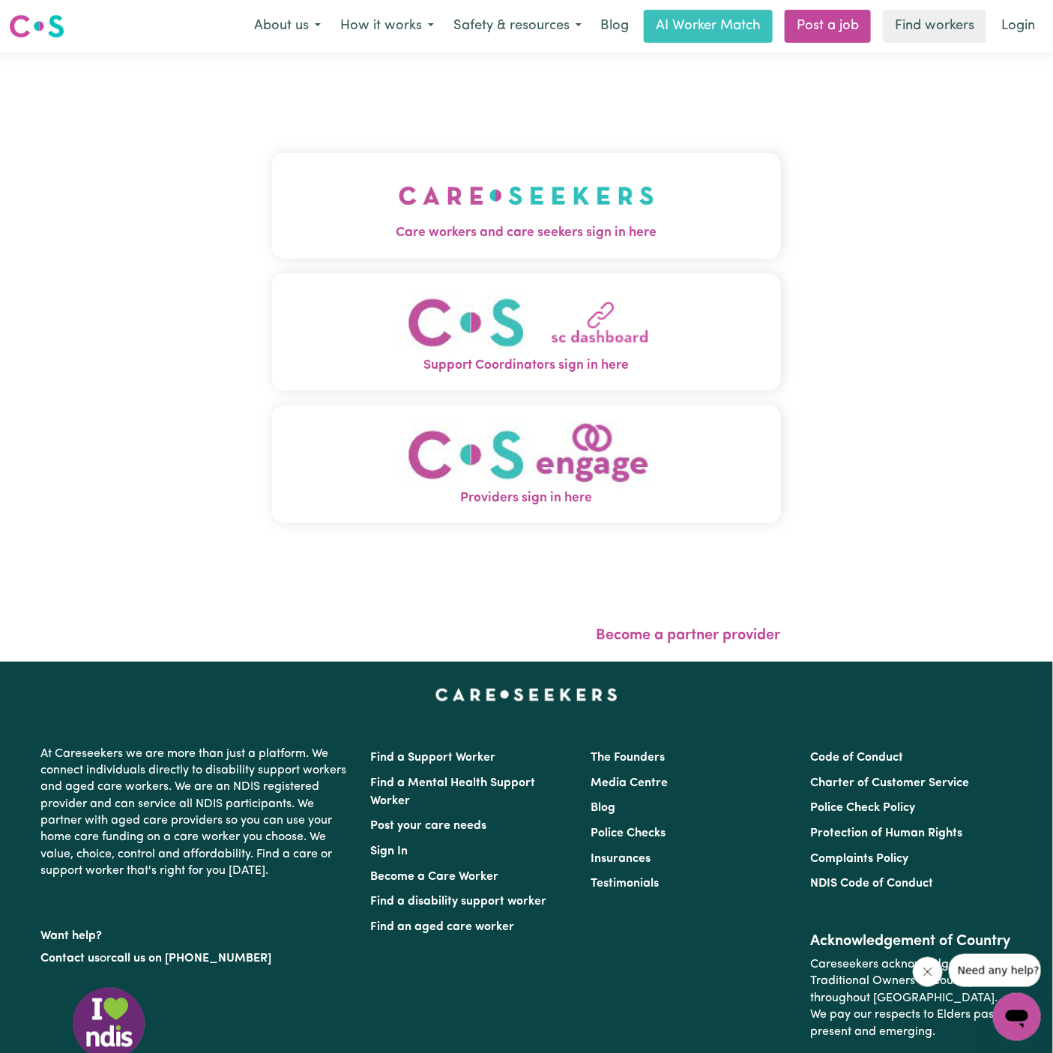
click at [524, 179] on img "Care workers and care seekers sign in here" at bounding box center [526, 195] width 255 height 55
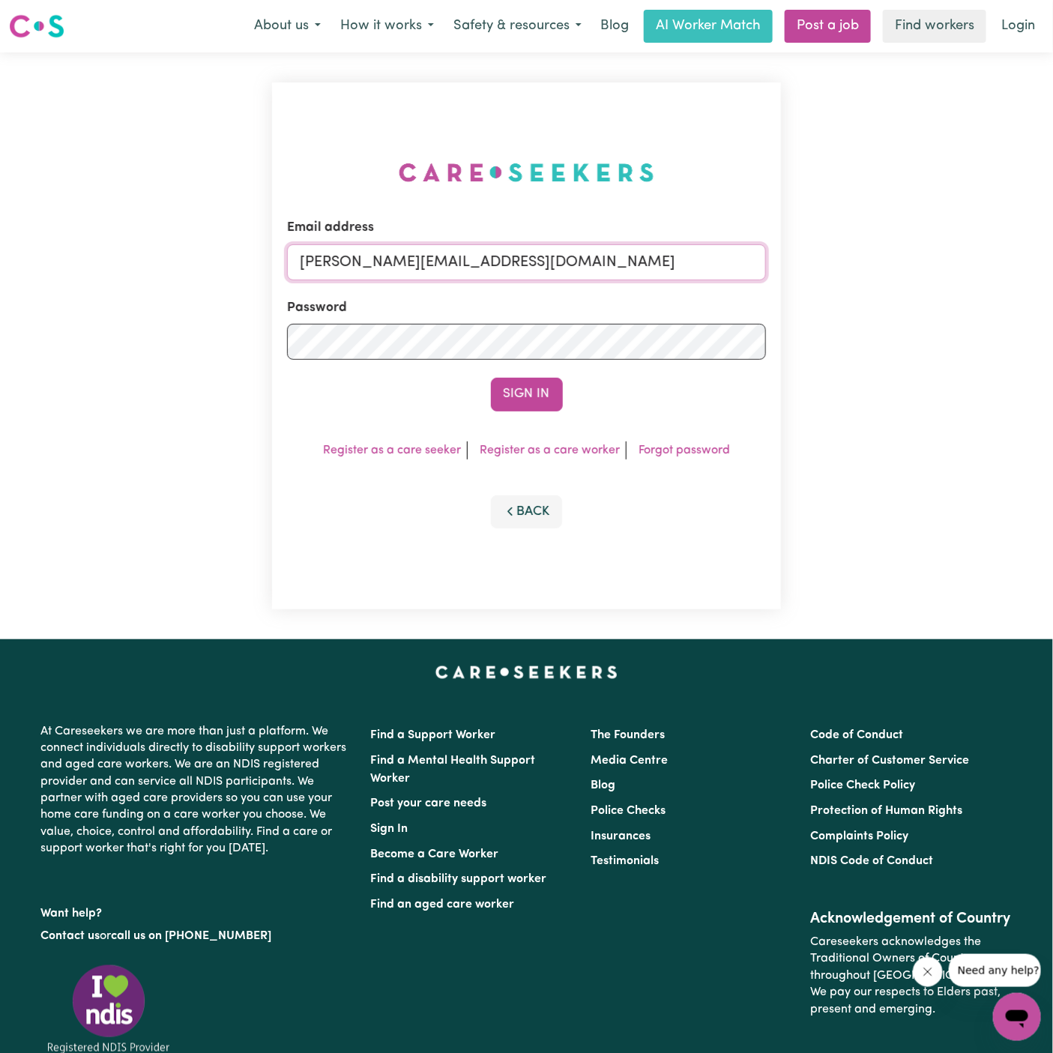
click at [589, 252] on input "[PERSON_NAME][EMAIL_ADDRESS][DOMAIN_NAME]" at bounding box center [526, 262] width 479 height 36
drag, startPoint x: 376, startPoint y: 263, endPoint x: 1094, endPoint y: 291, distance: 718.2
click at [1052, 291] on html "Menu About us How it works Safety & resources Blog AI Worker Match Post a job F…" at bounding box center [526, 625] width 1053 height 1250
click at [491, 378] on button "Sign In" at bounding box center [527, 394] width 72 height 33
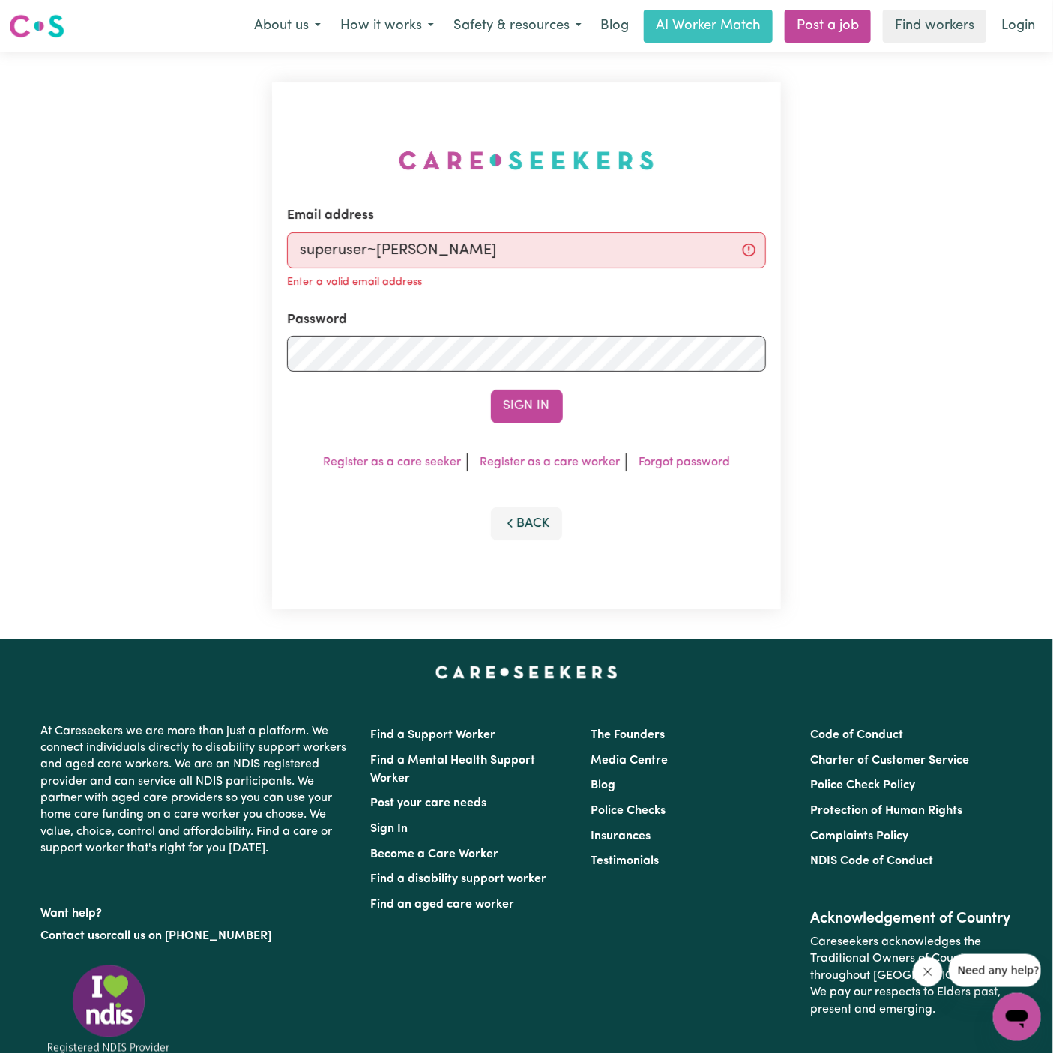
type input "[EMAIL_ADDRESS][DOMAIN_NAME]"
click at [517, 414] on button "Sign In" at bounding box center [527, 406] width 72 height 33
